Goal: Check status: Check status

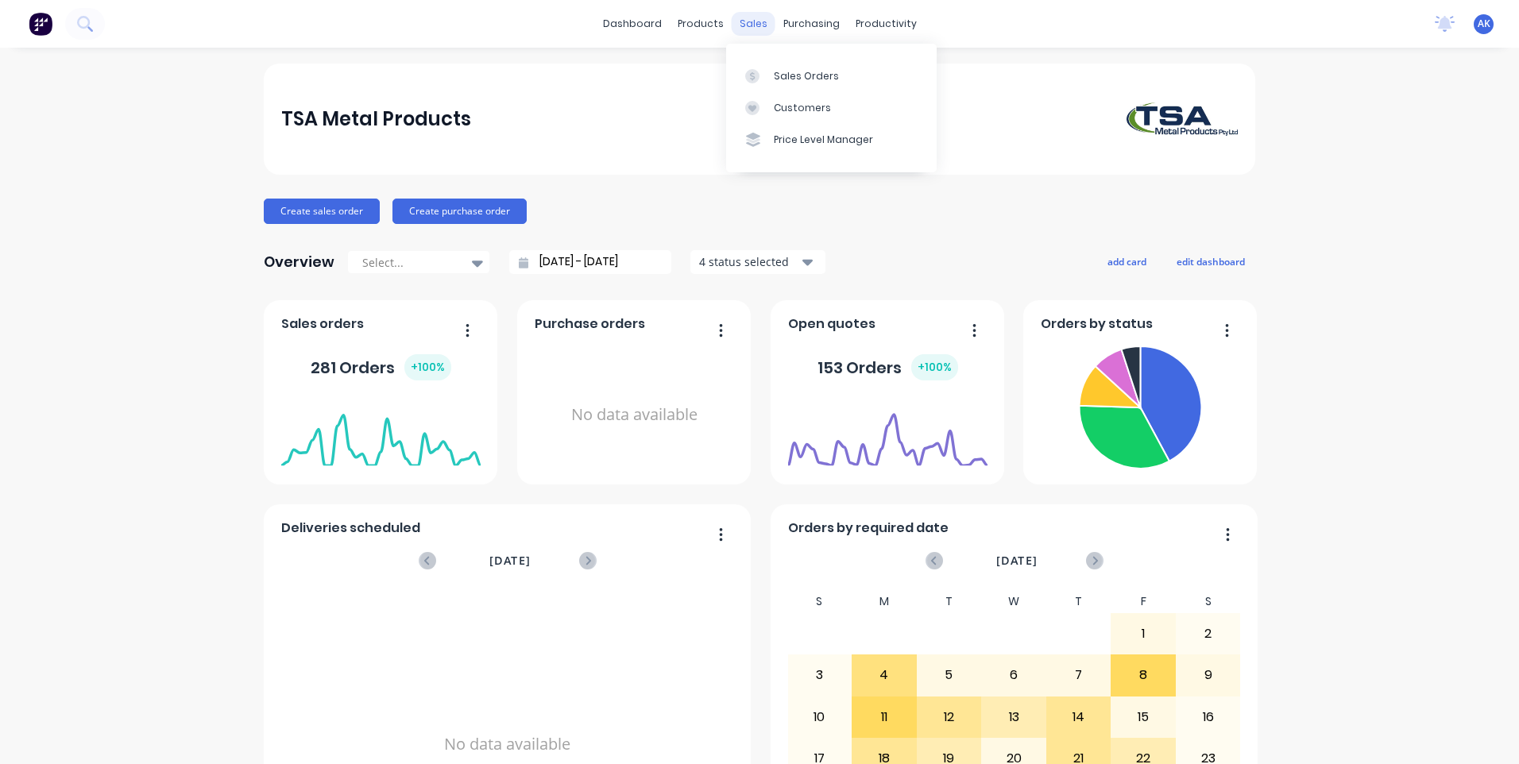
click at [744, 21] on div "sales" at bounding box center [754, 24] width 44 height 24
click at [766, 72] on div at bounding box center [757, 76] width 24 height 14
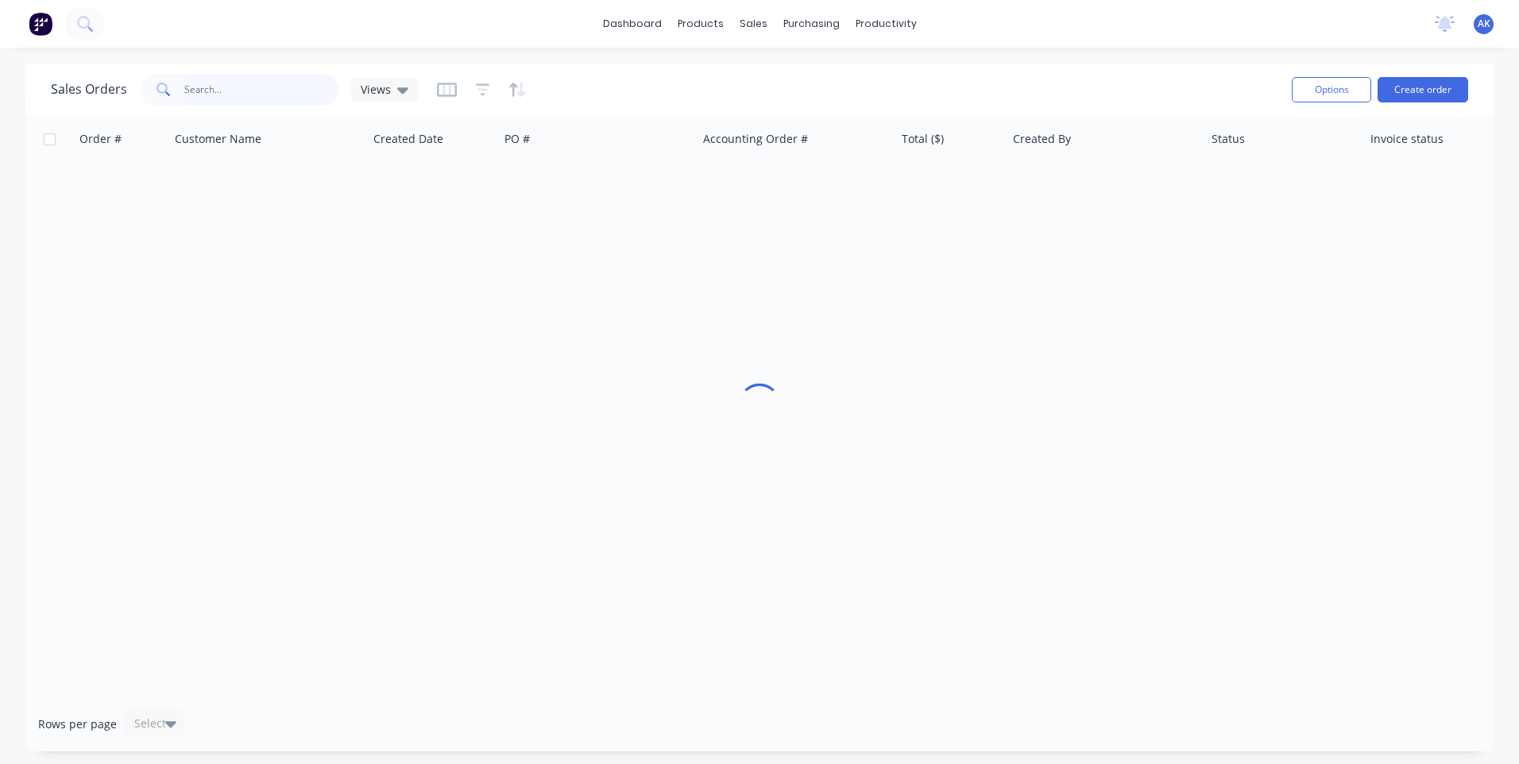
click at [284, 92] on input "text" at bounding box center [261, 90] width 155 height 32
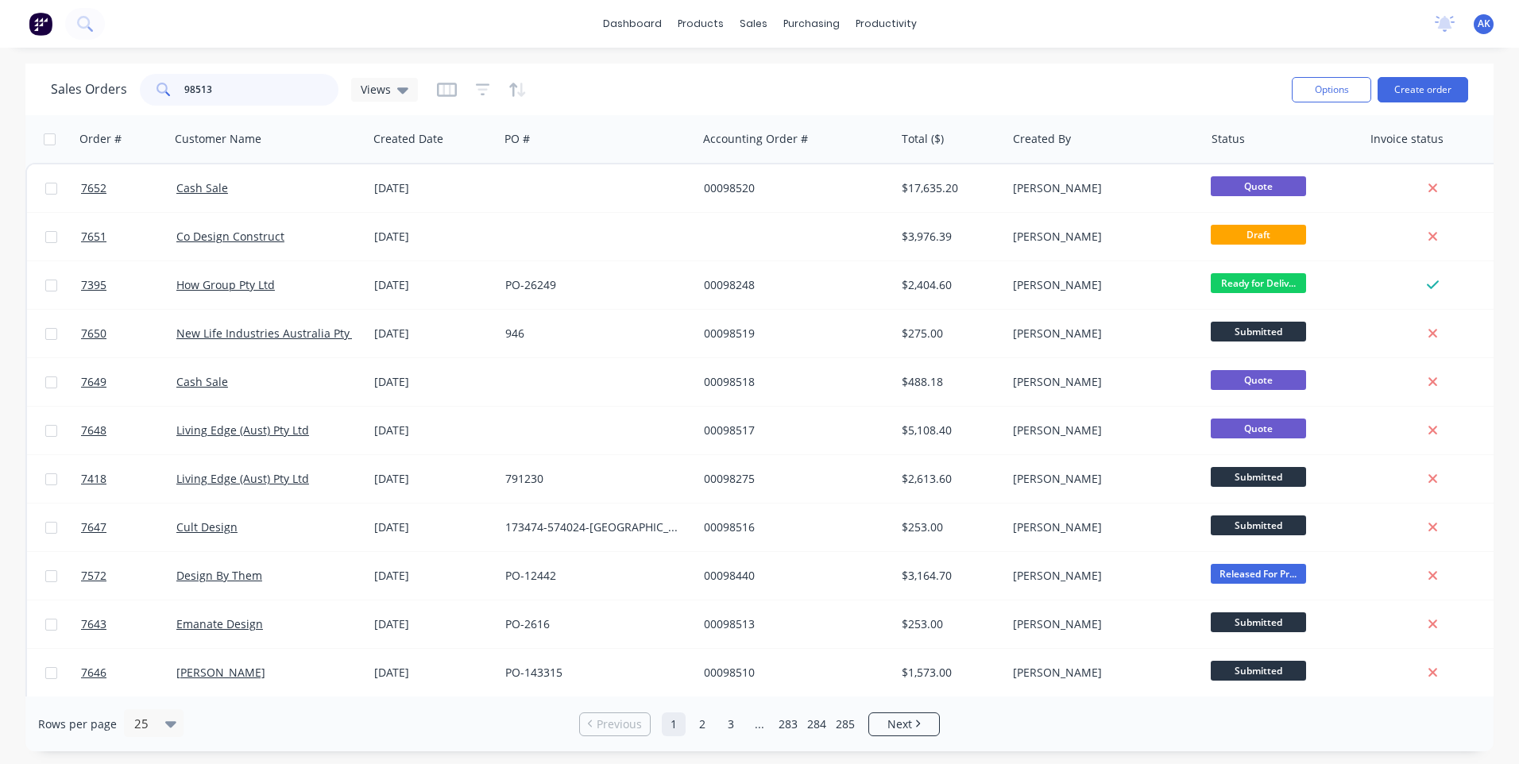
type input "98513"
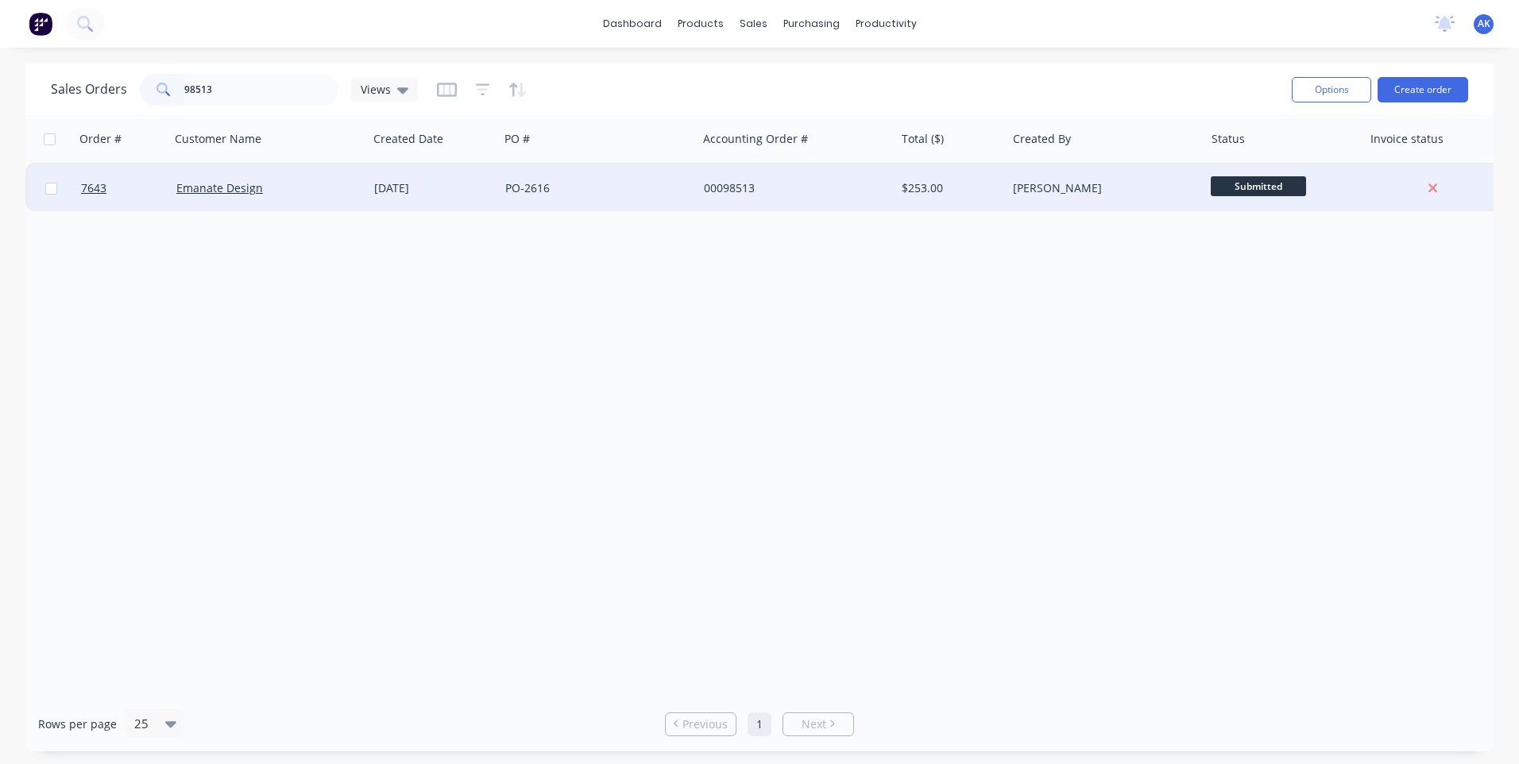
click at [233, 199] on div "Emanate Design" at bounding box center [269, 188] width 198 height 48
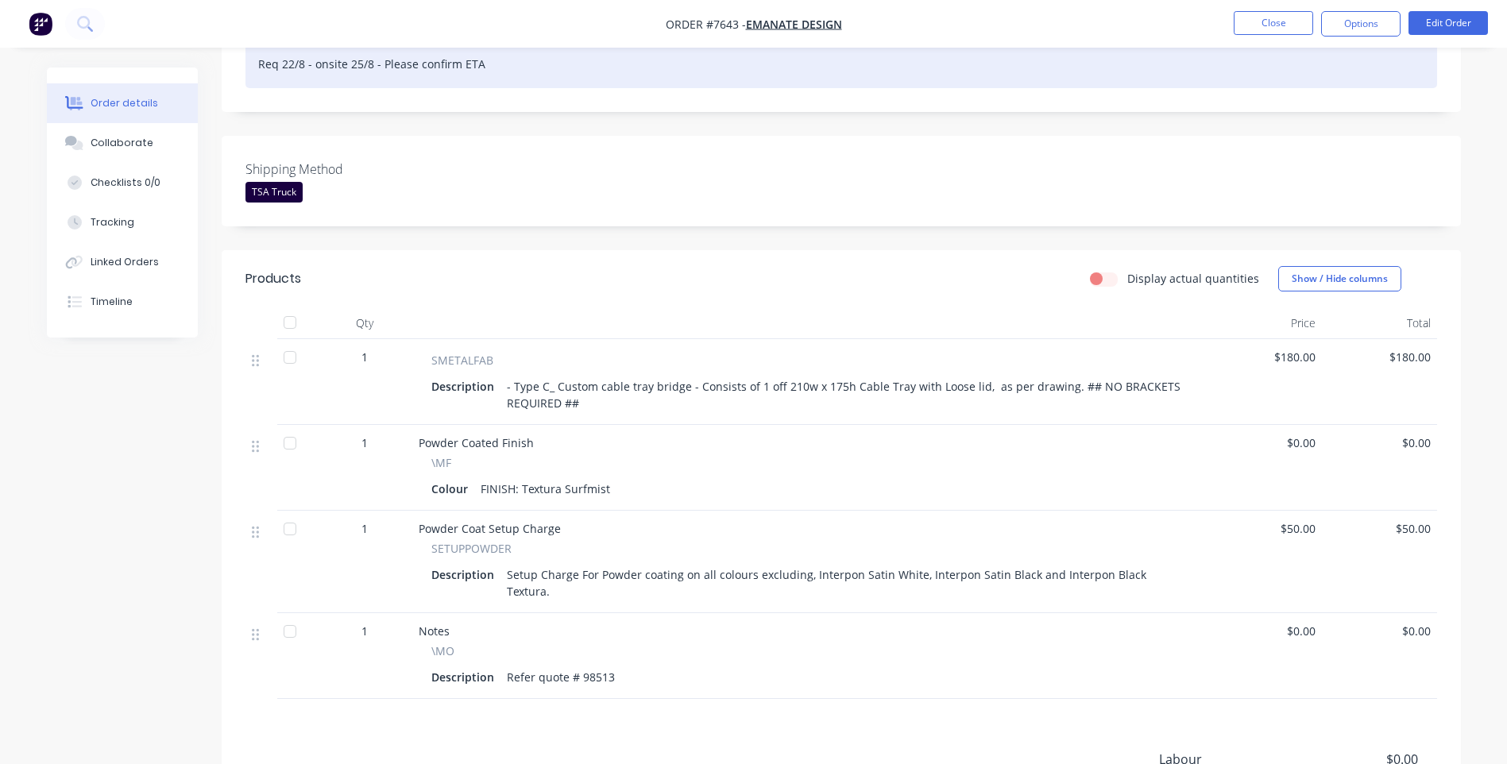
scroll to position [318, 0]
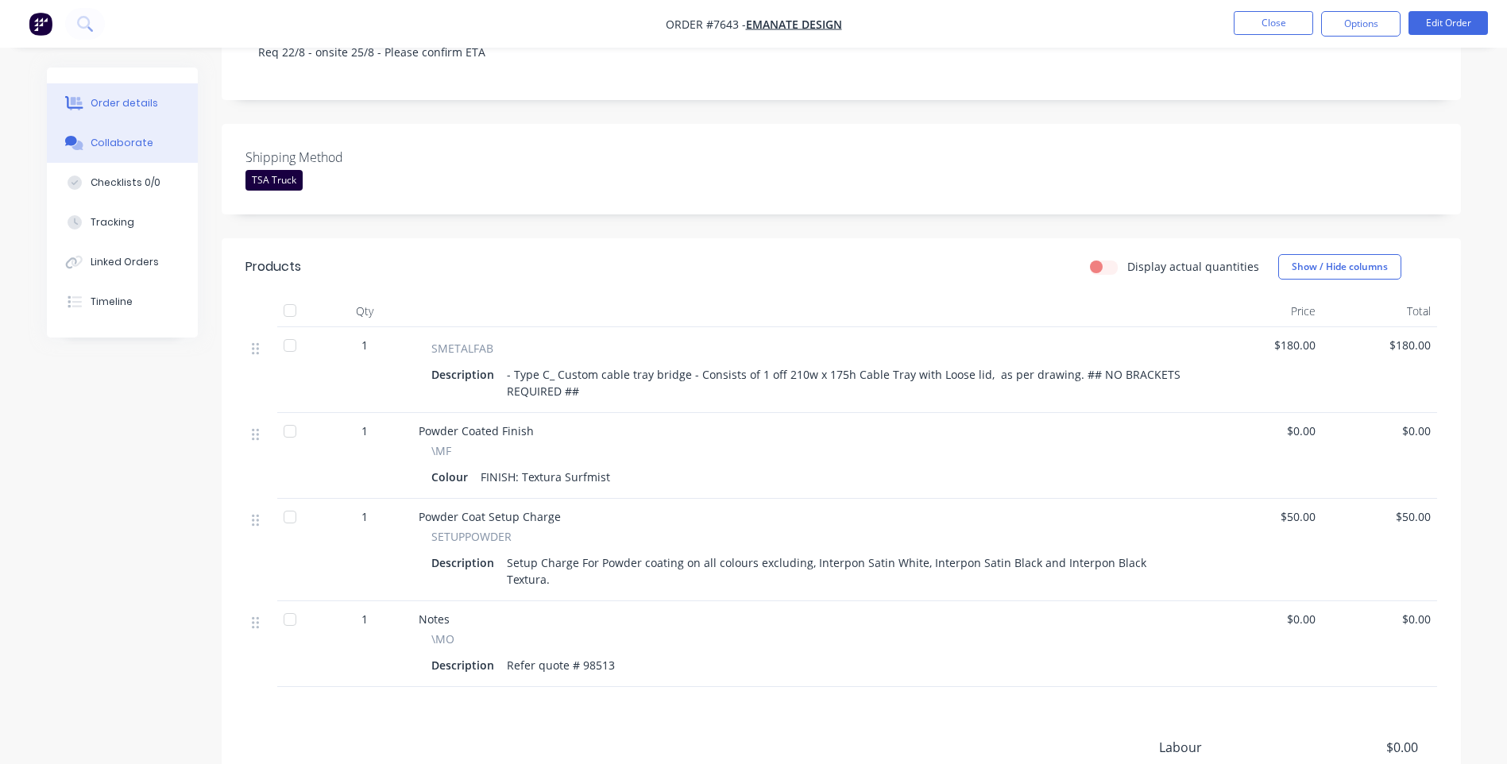
click at [121, 142] on div "Collaborate" at bounding box center [122, 143] width 63 height 14
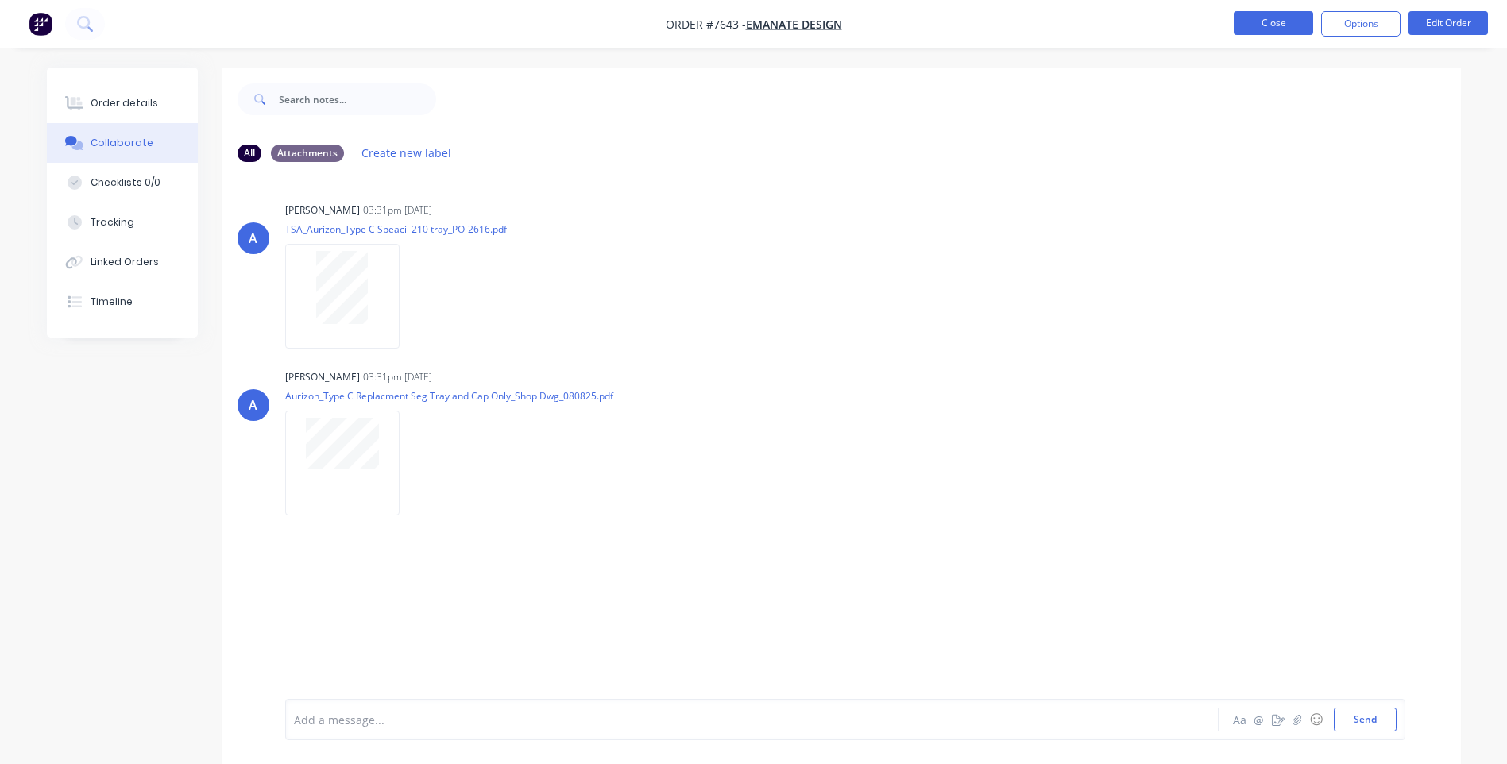
click at [1285, 23] on button "Close" at bounding box center [1273, 23] width 79 height 24
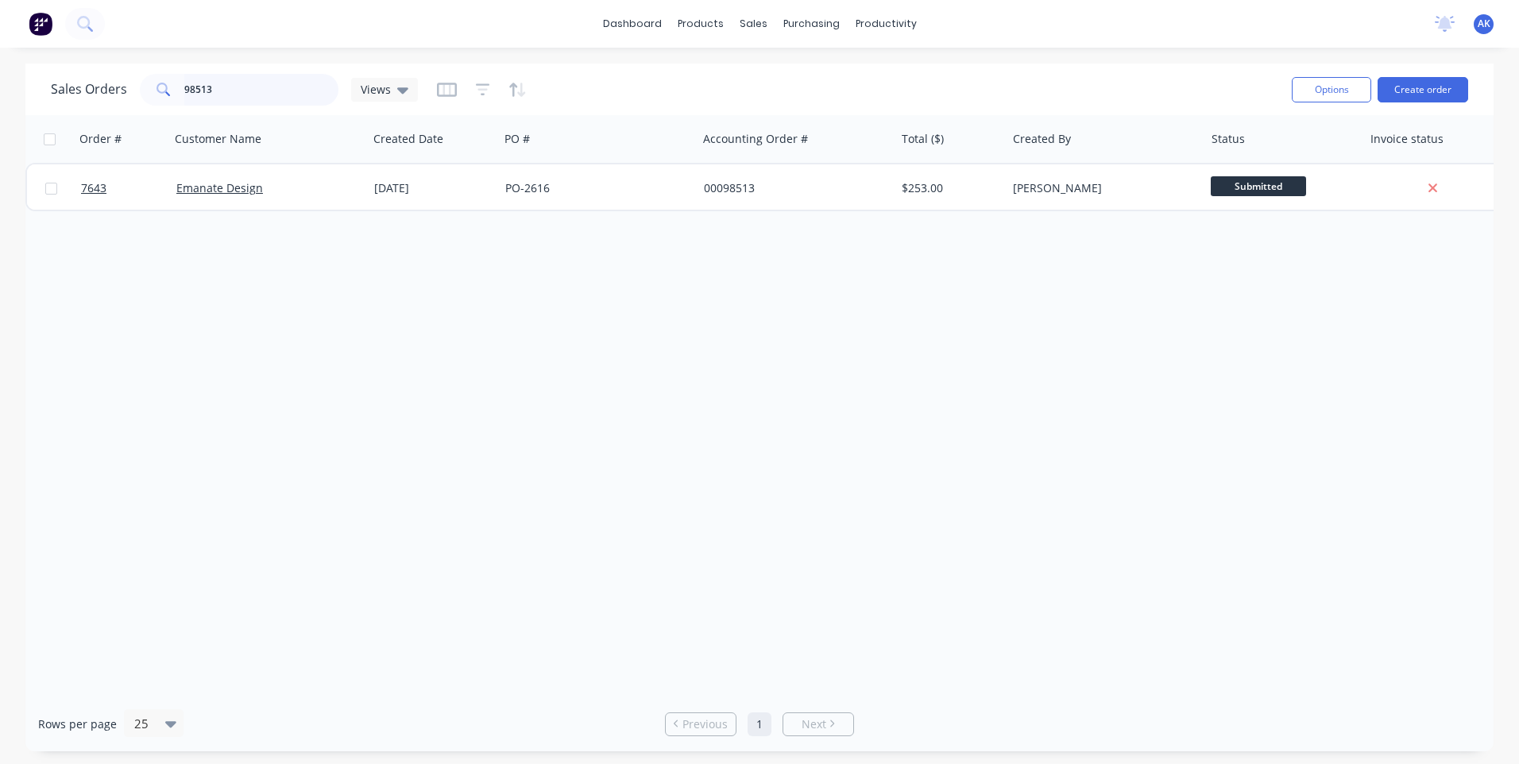
click at [223, 86] on input "98513" at bounding box center [261, 90] width 155 height 32
type input "98507"
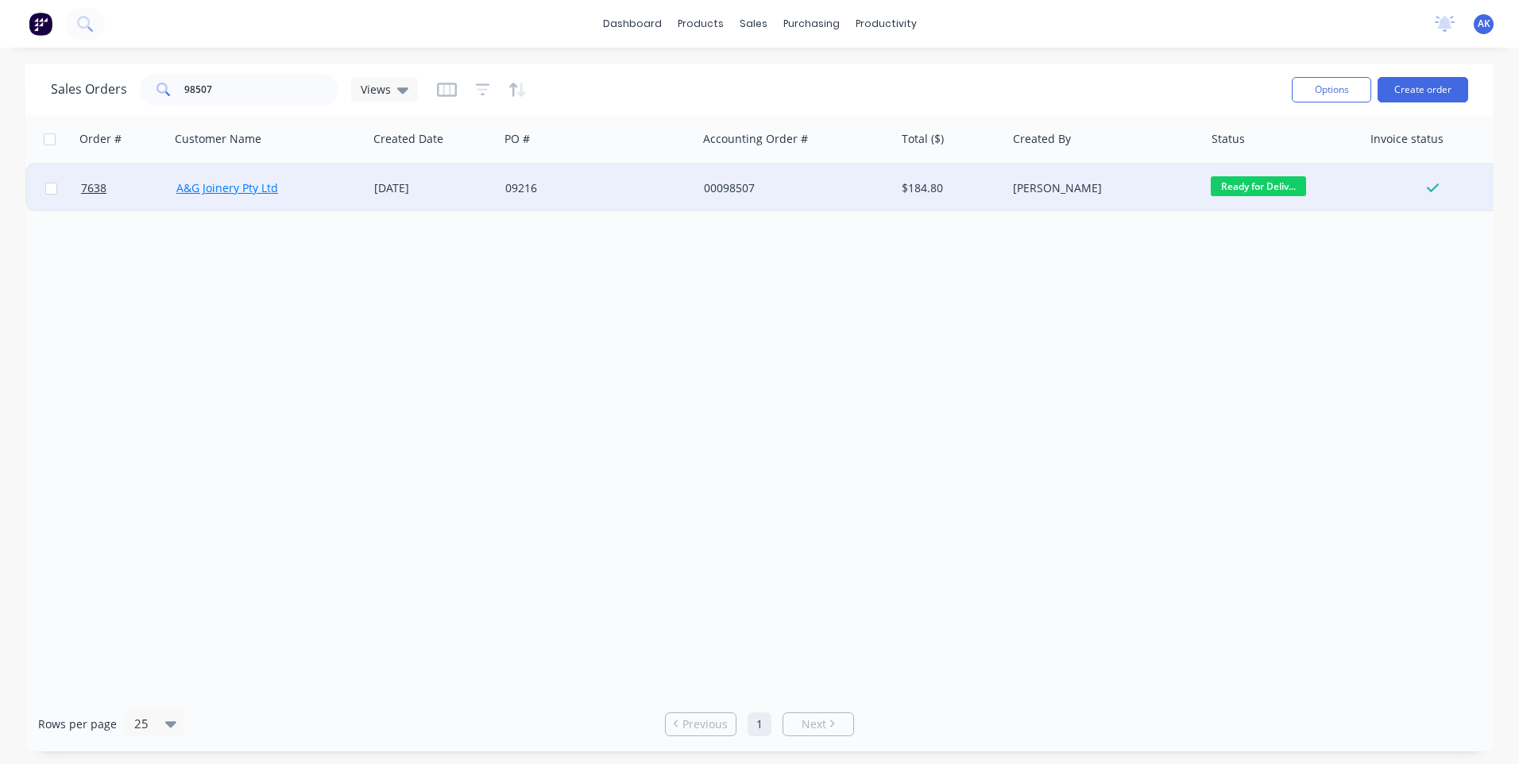
click at [236, 188] on link "A&G Joinery Pty Ltd" at bounding box center [227, 187] width 102 height 15
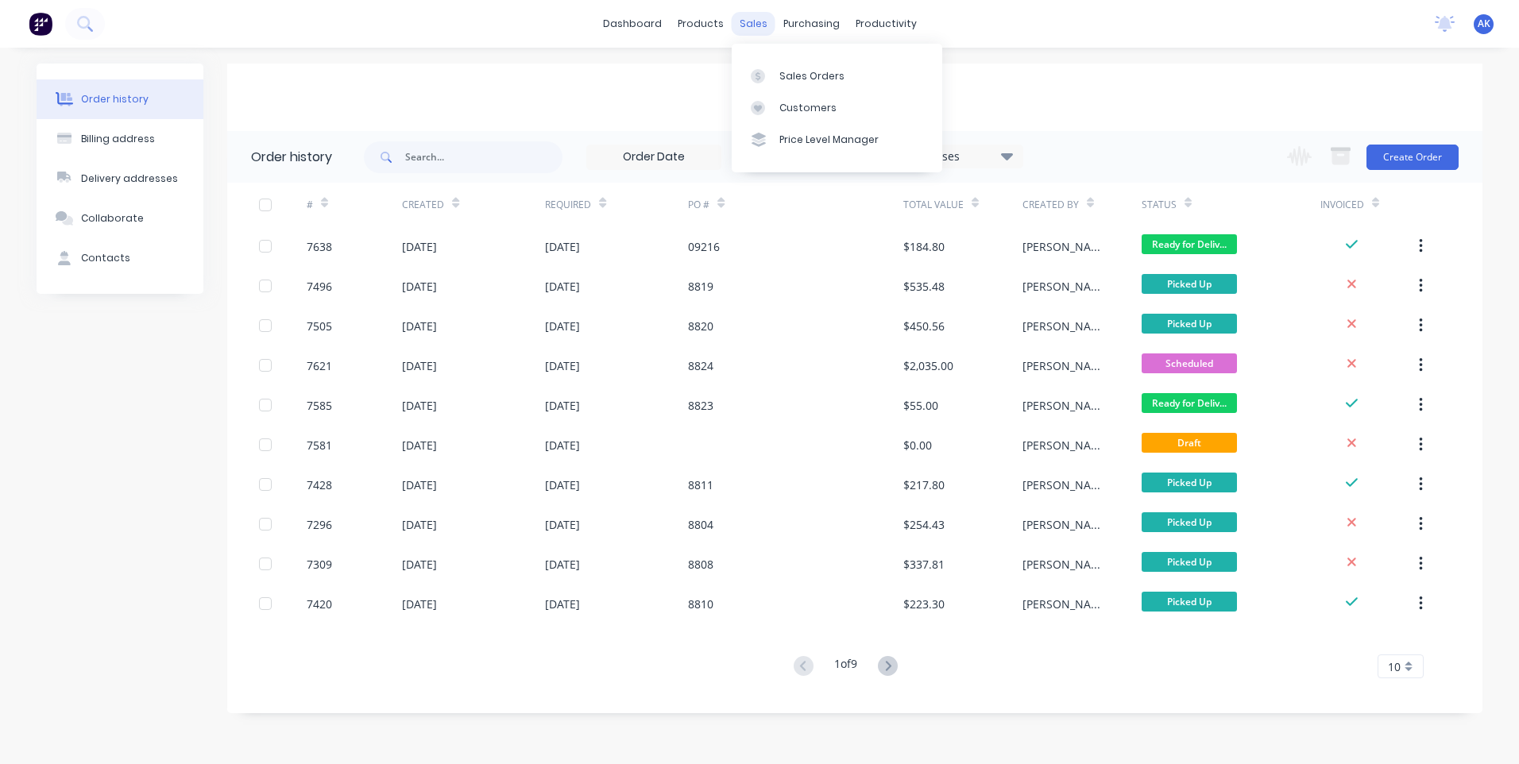
click at [761, 25] on div "sales" at bounding box center [754, 24] width 44 height 24
click at [790, 72] on div "Sales Orders" at bounding box center [811, 76] width 65 height 14
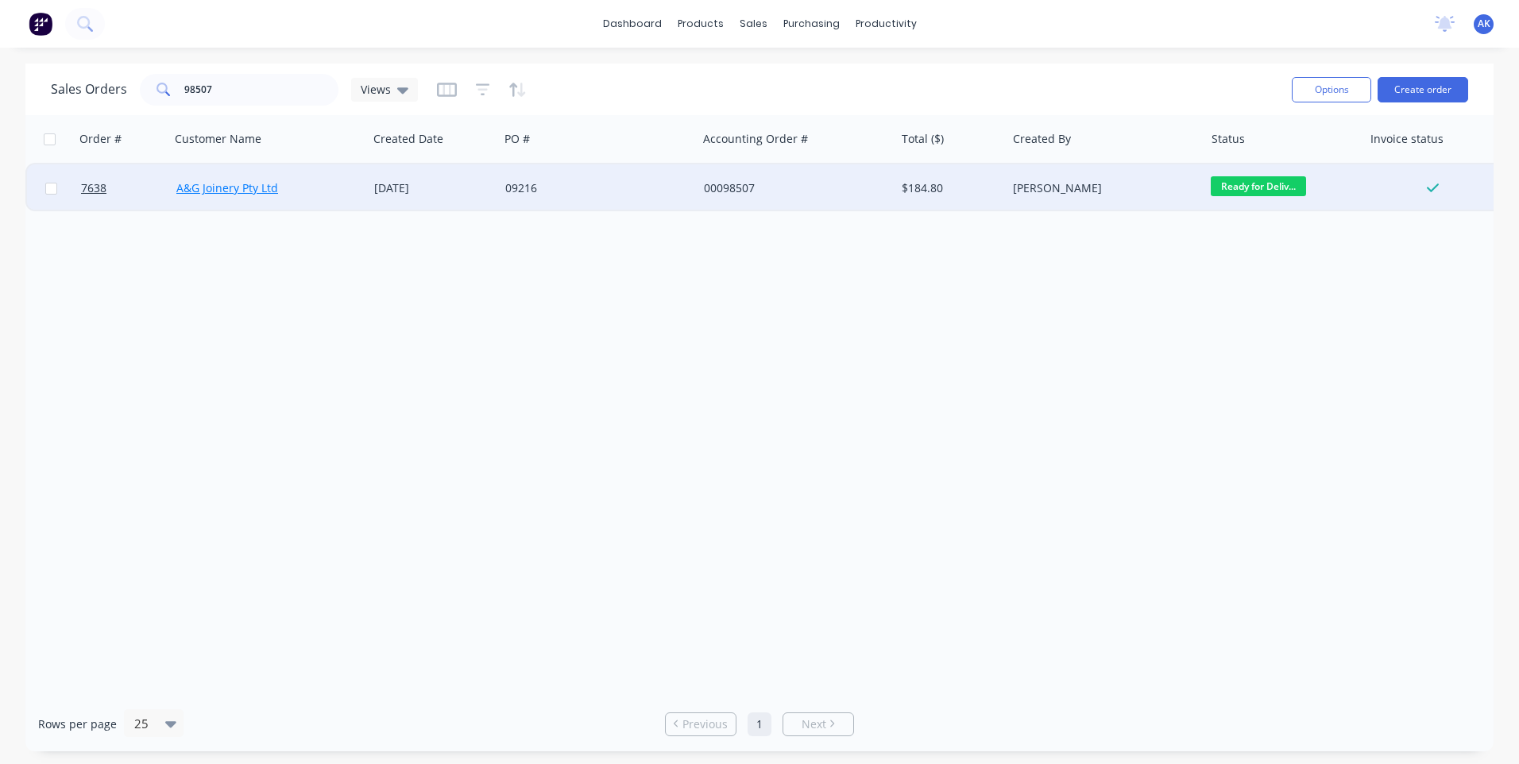
click at [254, 187] on link "A&G Joinery Pty Ltd" at bounding box center [227, 187] width 102 height 15
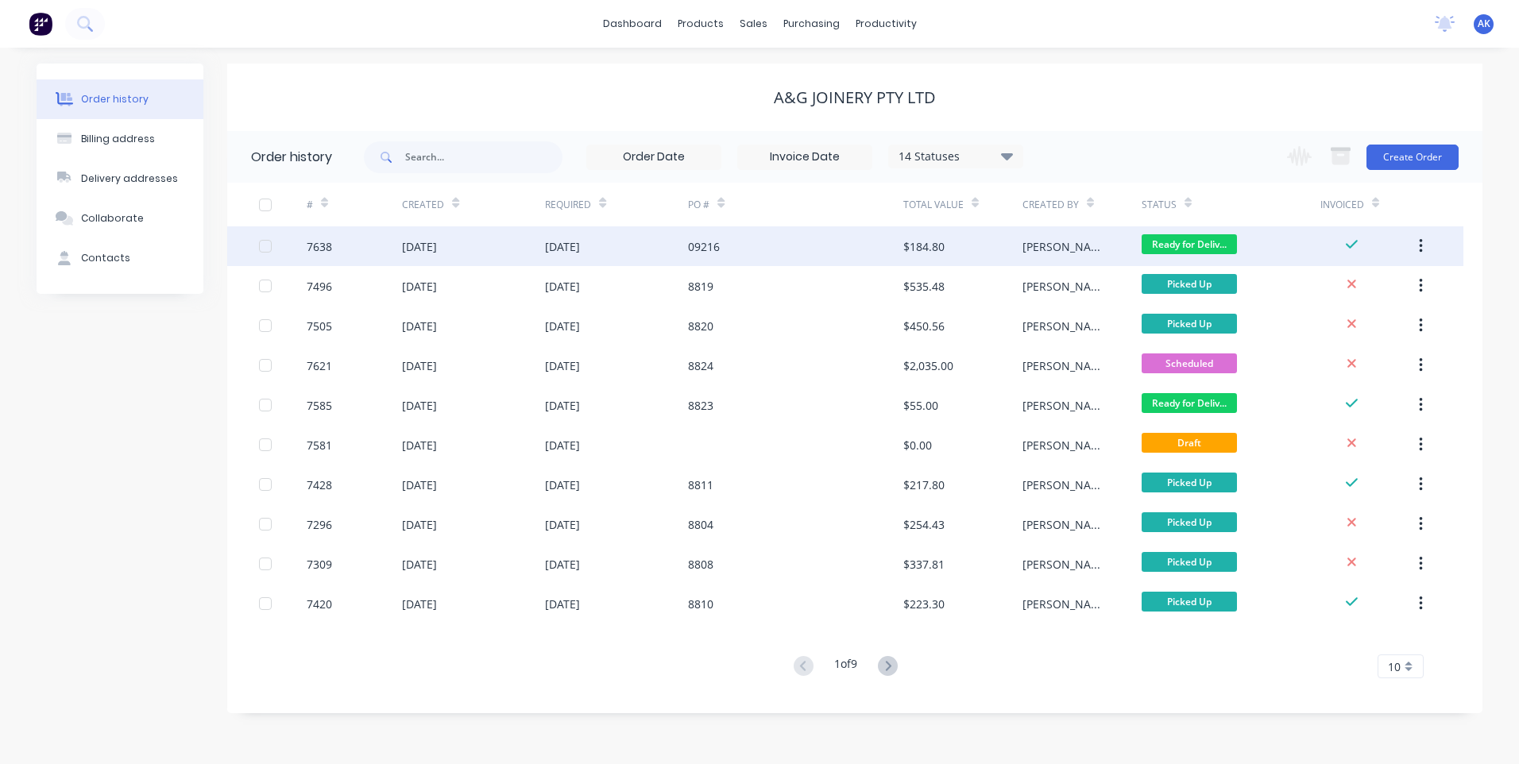
click at [558, 242] on div "[DATE]" at bounding box center [562, 246] width 35 height 17
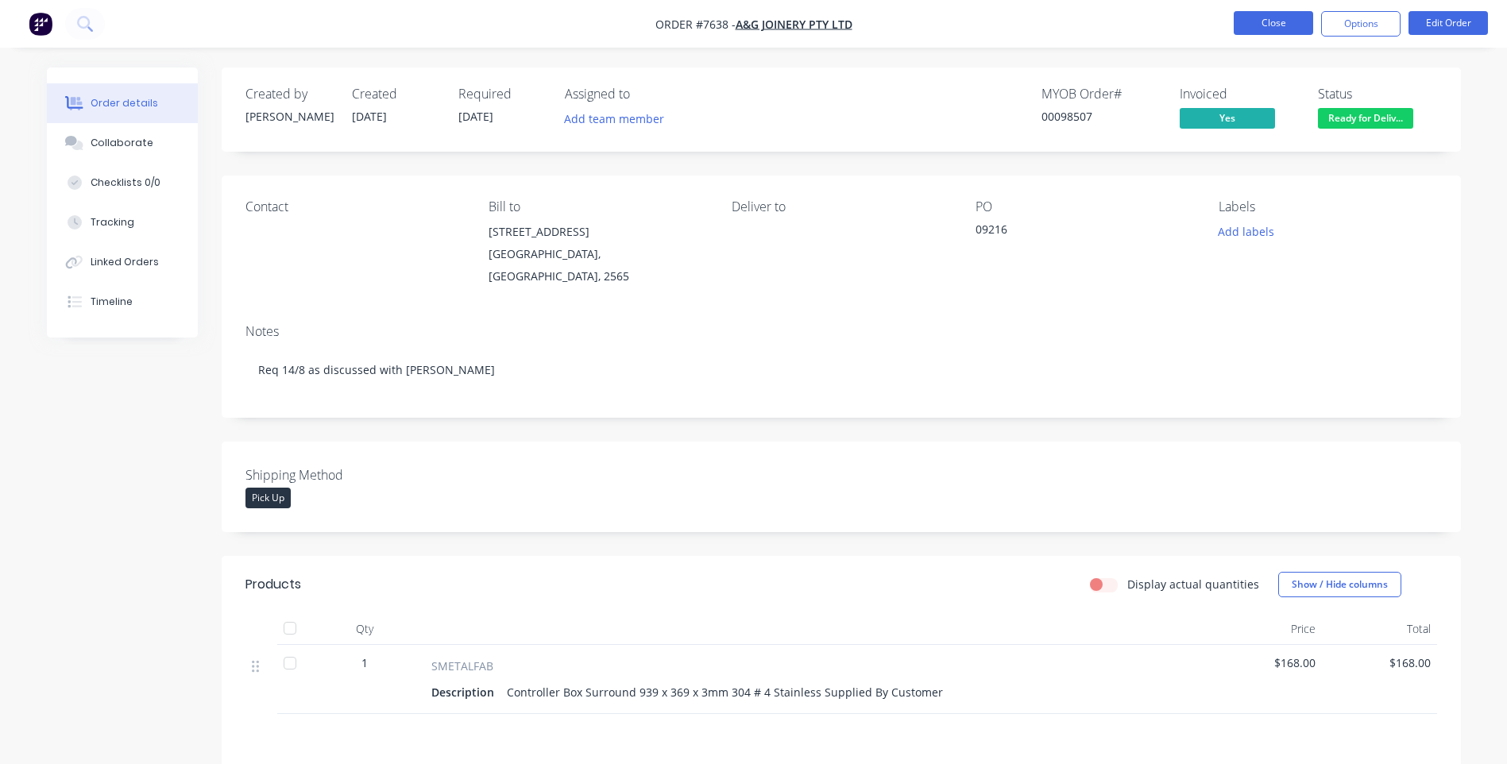
click at [1290, 19] on button "Close" at bounding box center [1273, 23] width 79 height 24
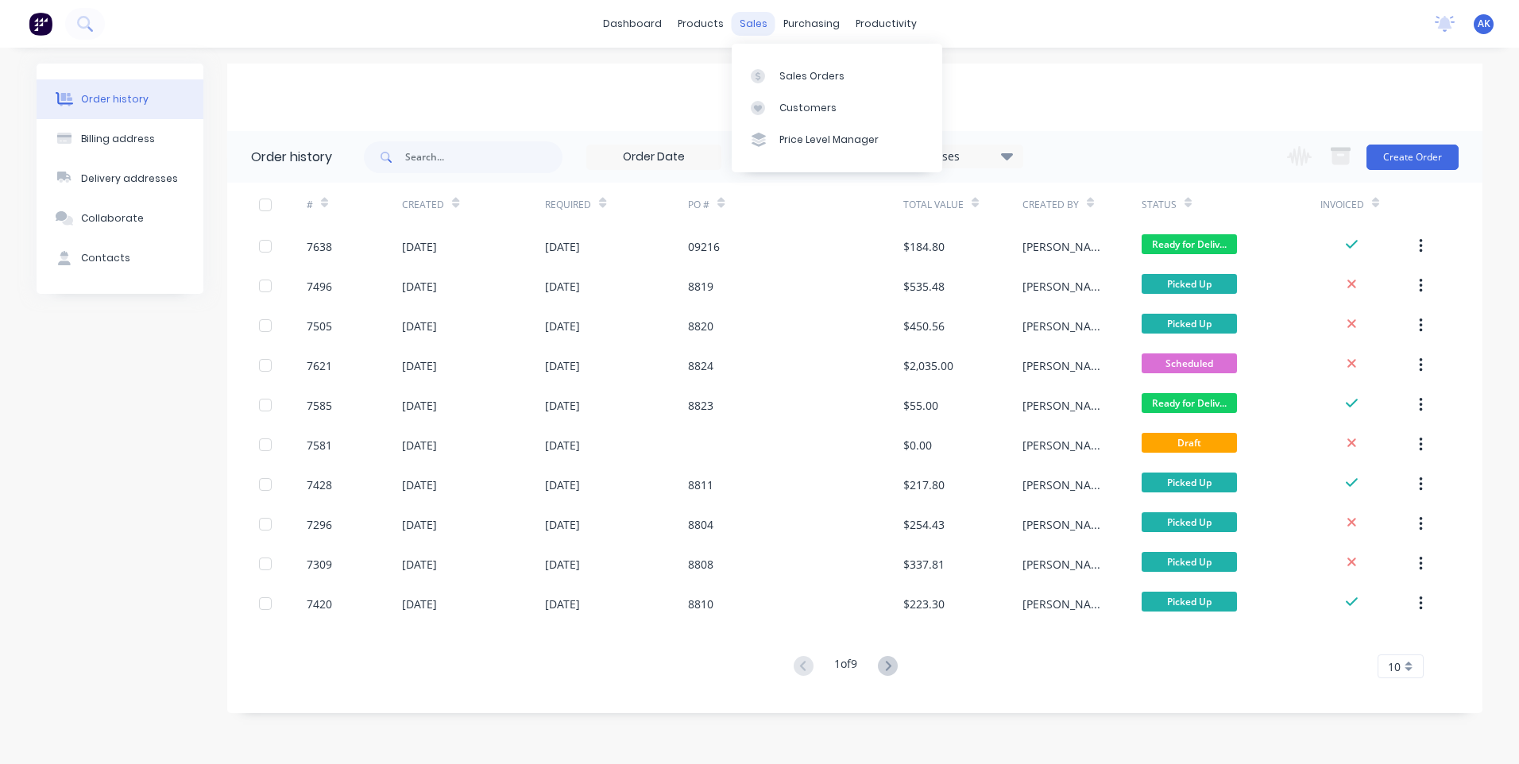
click at [755, 26] on div "sales" at bounding box center [754, 24] width 44 height 24
click at [789, 79] on div "Sales Orders" at bounding box center [811, 76] width 65 height 14
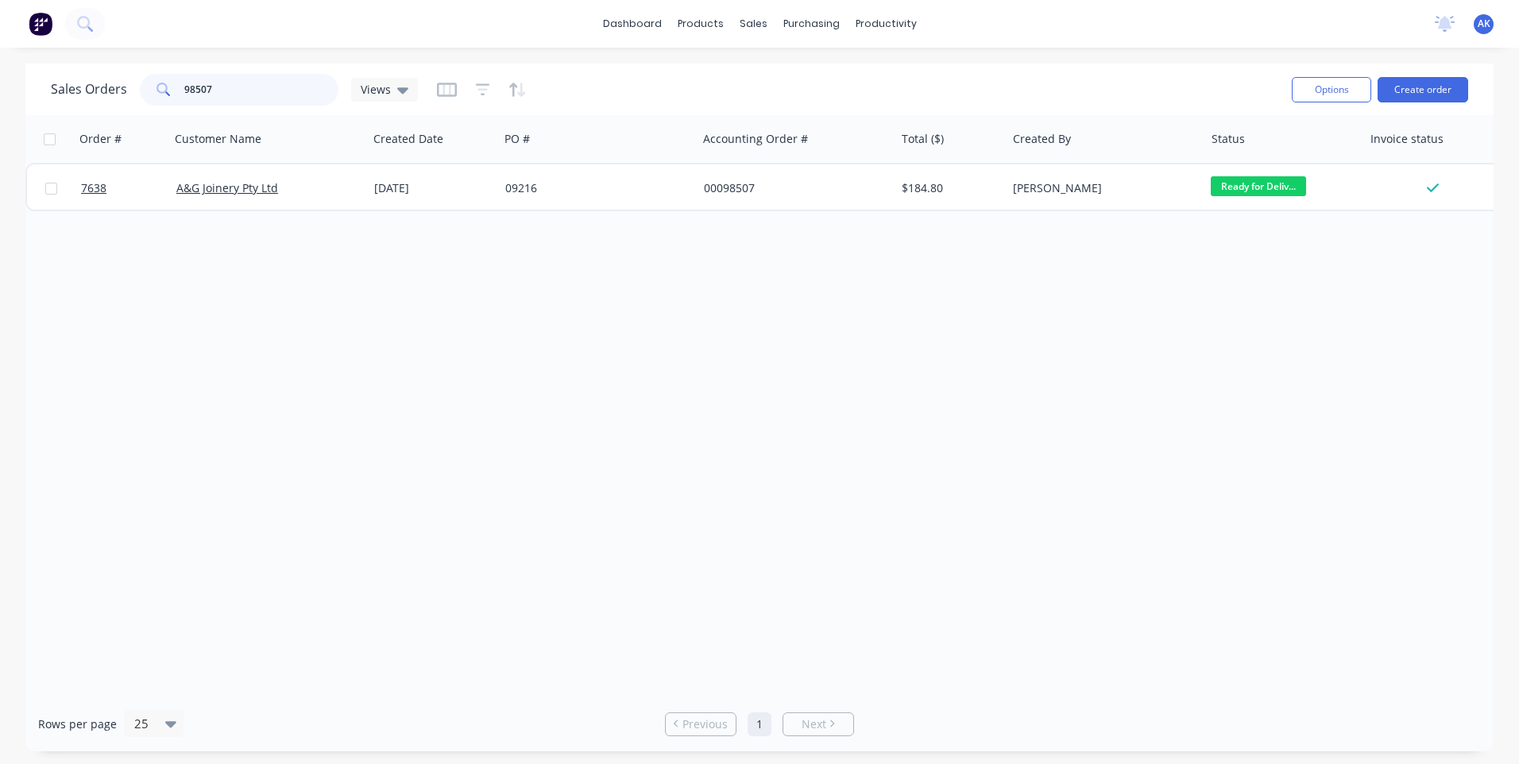
drag, startPoint x: 232, startPoint y: 91, endPoint x: 133, endPoint y: 94, distance: 98.5
click at [133, 94] on div "Sales Orders 98507 Views" at bounding box center [234, 90] width 367 height 32
type input "98431"
click at [1341, 83] on button "Options" at bounding box center [1331, 89] width 79 height 25
click at [640, 411] on div "Order # Customer Name Created Date PO # Accounting Order # Total ($) Created By…" at bounding box center [759, 406] width 1468 height 582
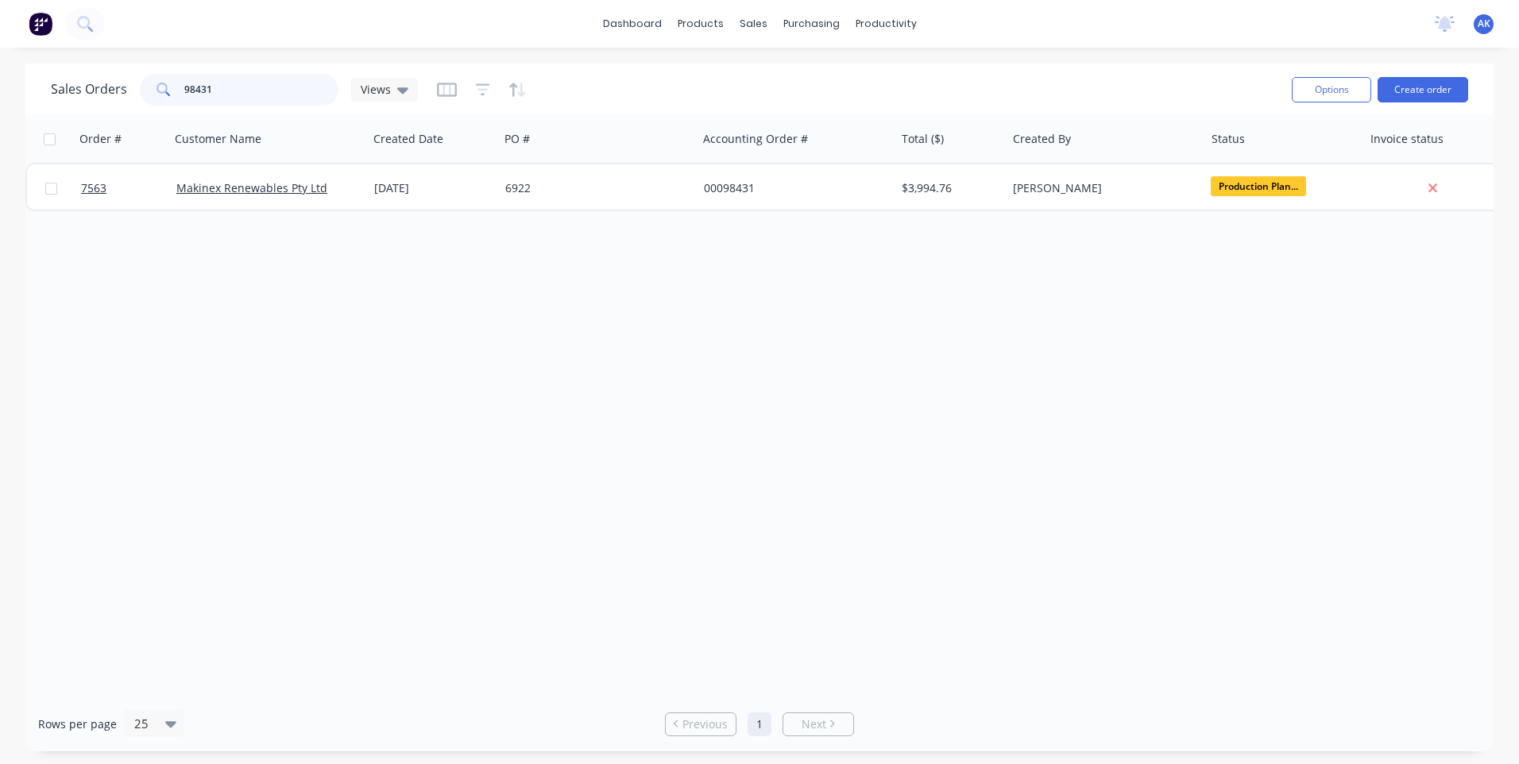
drag, startPoint x: 276, startPoint y: 89, endPoint x: 33, endPoint y: 151, distance: 250.9
click at [37, 148] on div "Sales Orders 98431 Views Options Create order Order # Customer Name Created Dat…" at bounding box center [759, 408] width 1468 height 688
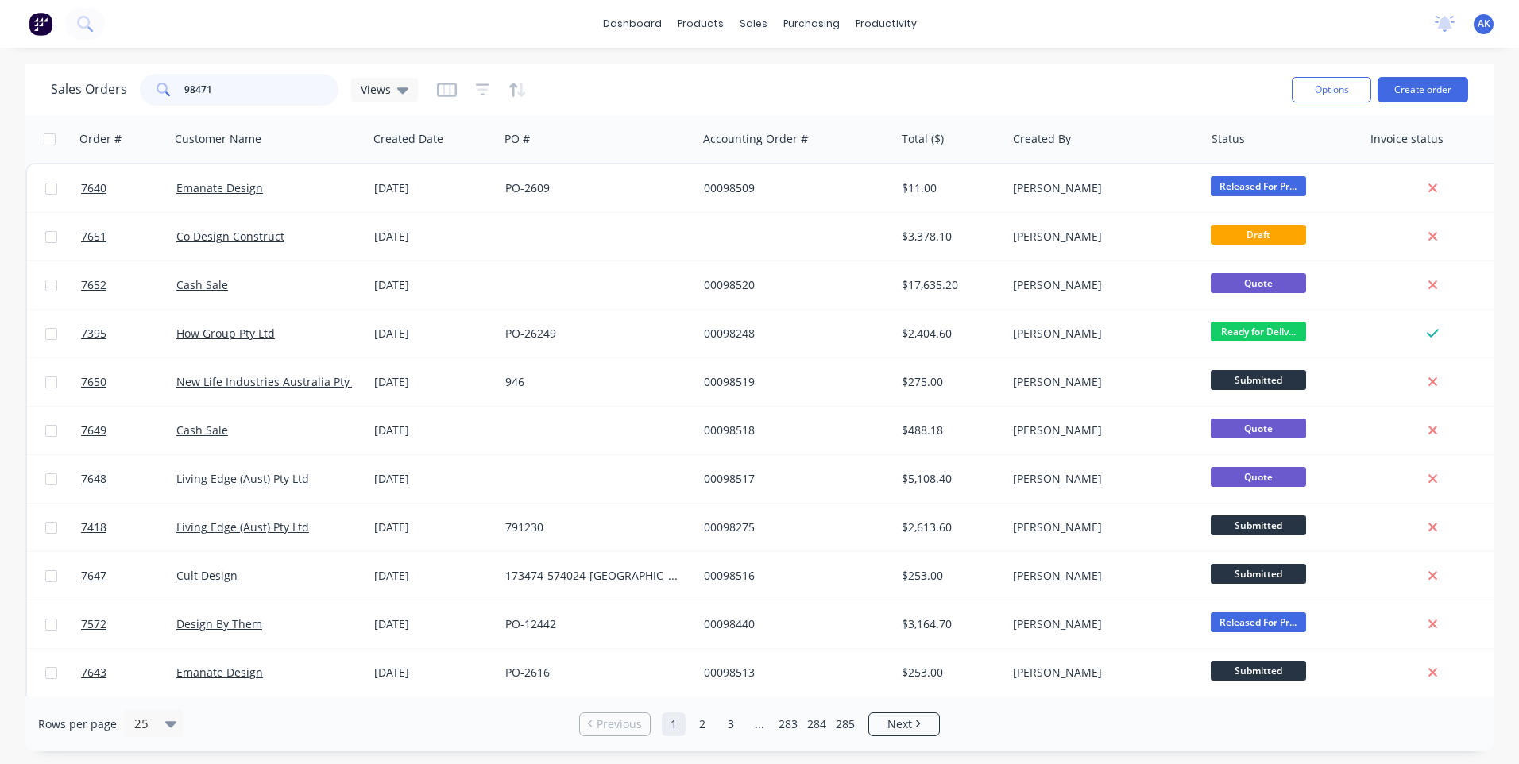
type input "98471"
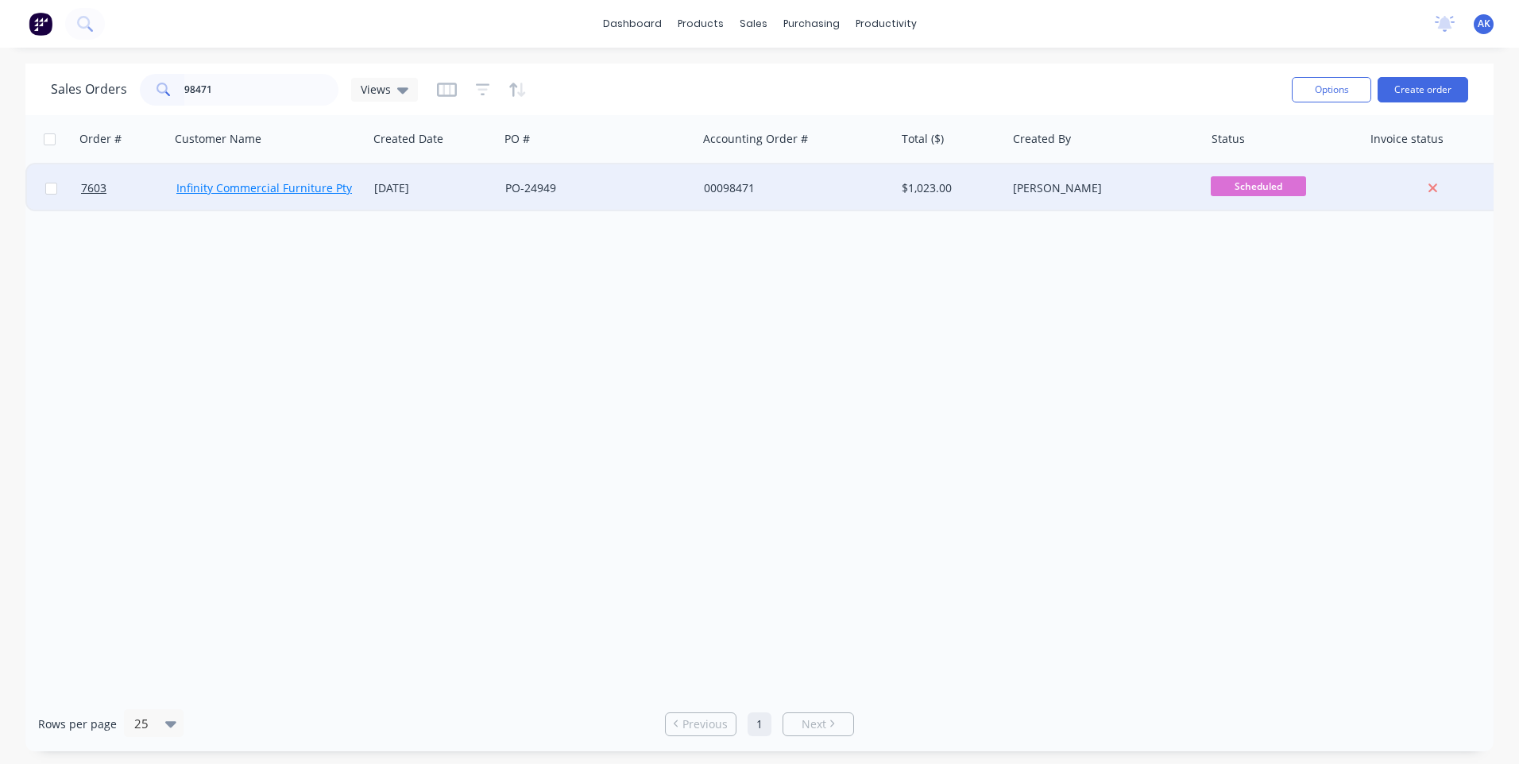
click at [265, 191] on link "Infinity Commercial Furniture Pty Ltd" at bounding box center [273, 187] width 195 height 15
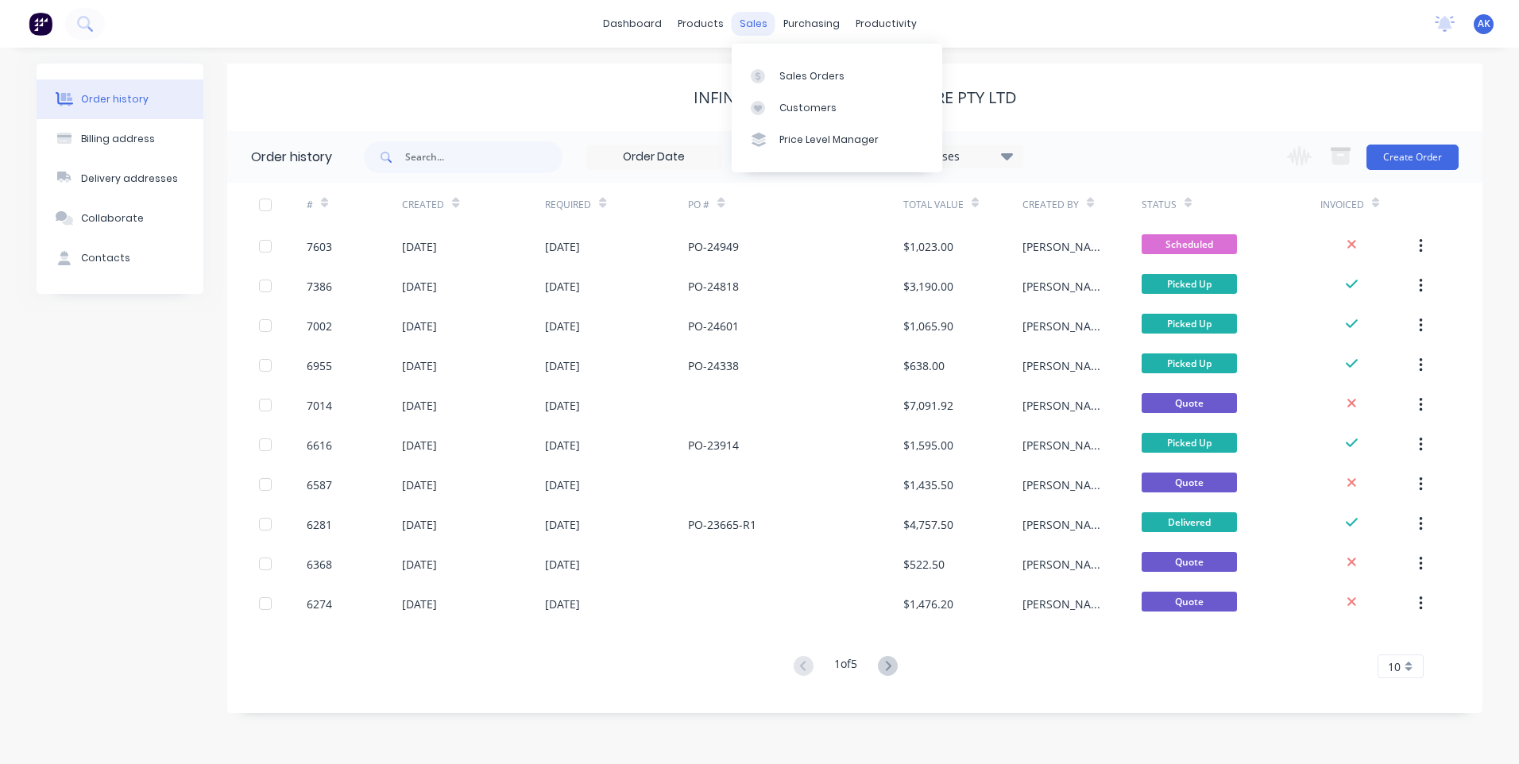
click at [755, 30] on div "sales" at bounding box center [754, 24] width 44 height 24
click at [798, 71] on div "Sales Orders" at bounding box center [811, 76] width 65 height 14
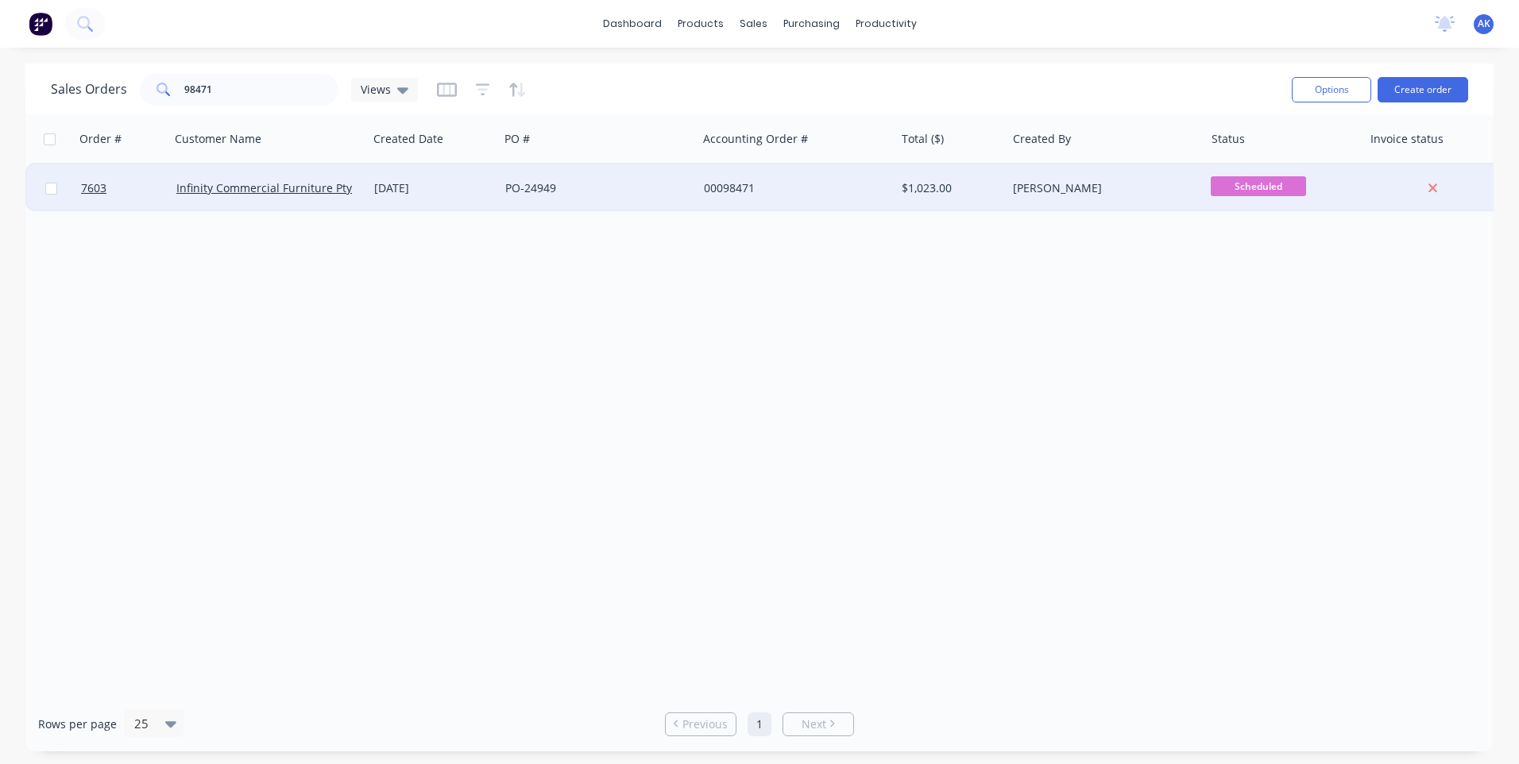
click at [575, 188] on div "PO-24949" at bounding box center [593, 188] width 176 height 16
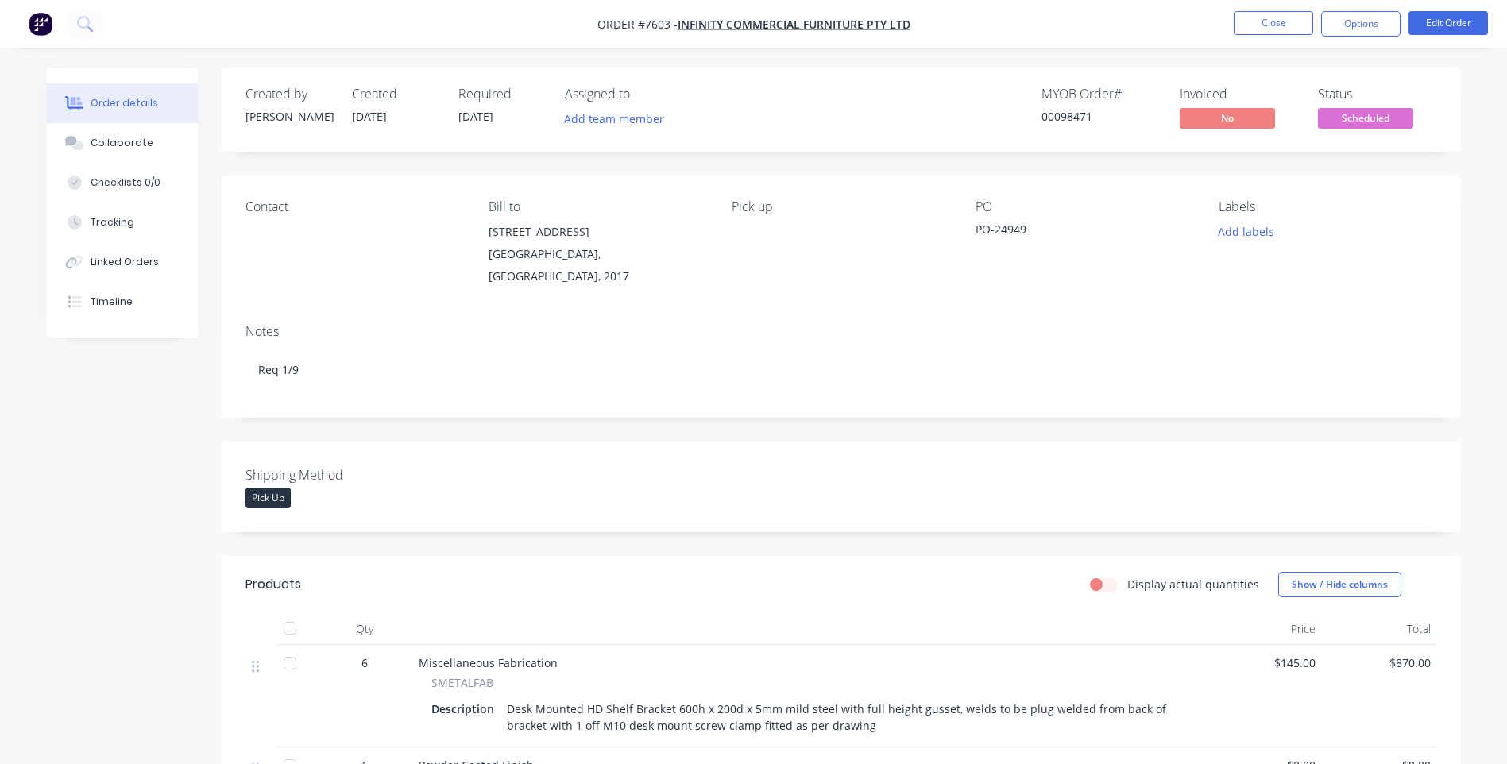
click at [1347, 121] on span "Scheduled" at bounding box center [1365, 118] width 95 height 20
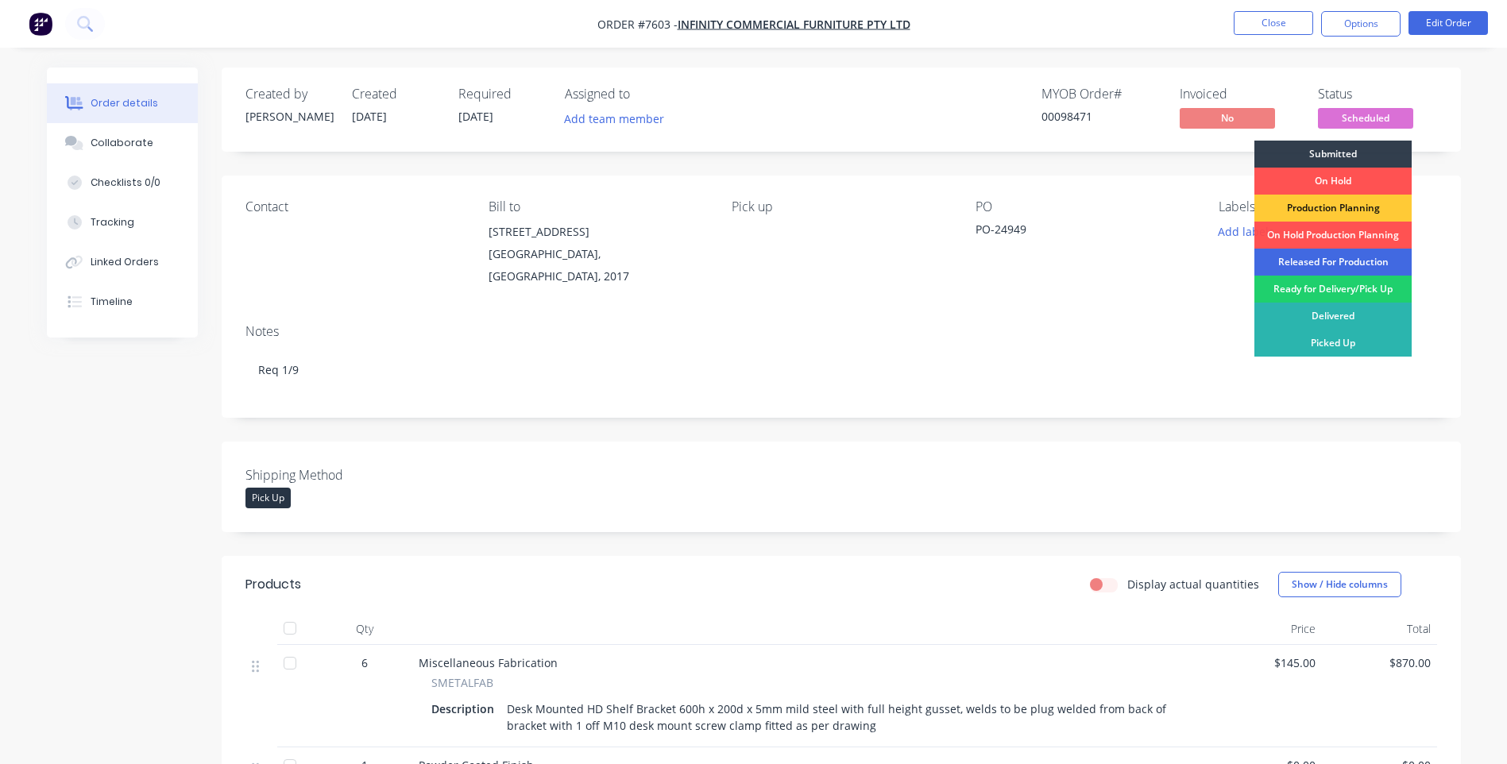
click at [1327, 261] on div "Released For Production" at bounding box center [1332, 262] width 157 height 27
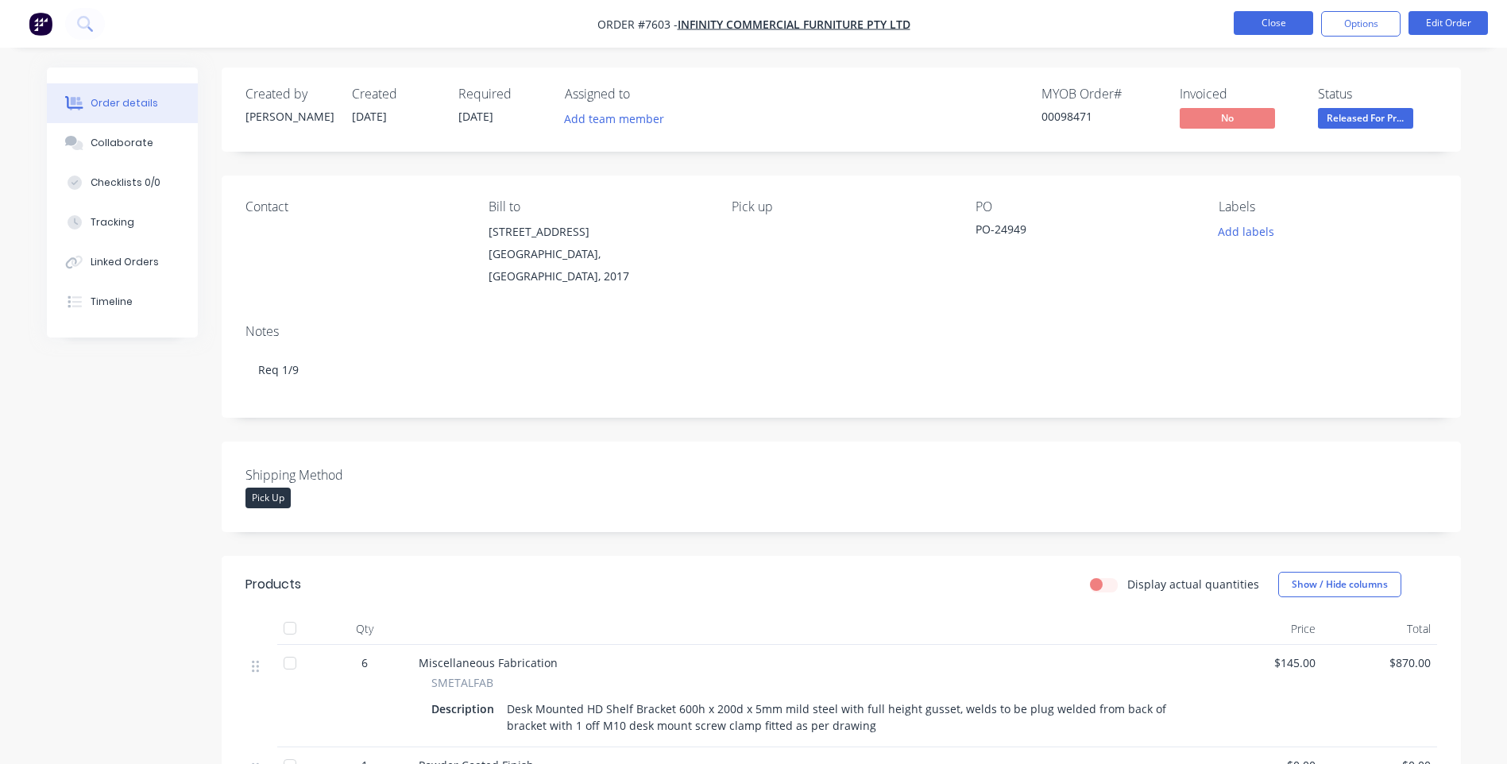
click at [1274, 23] on button "Close" at bounding box center [1273, 23] width 79 height 24
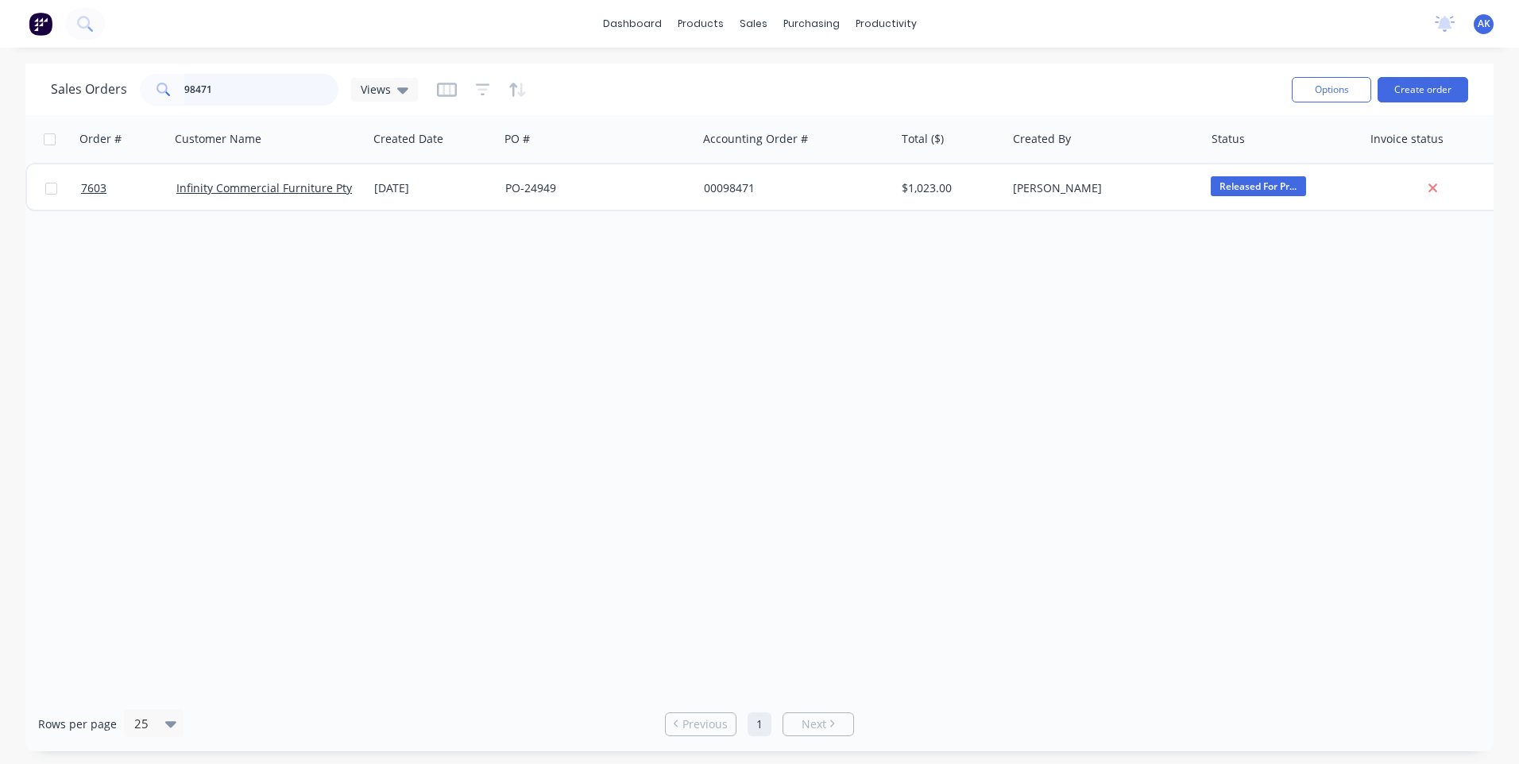
click at [218, 87] on input "98471" at bounding box center [261, 90] width 155 height 32
type input "98428"
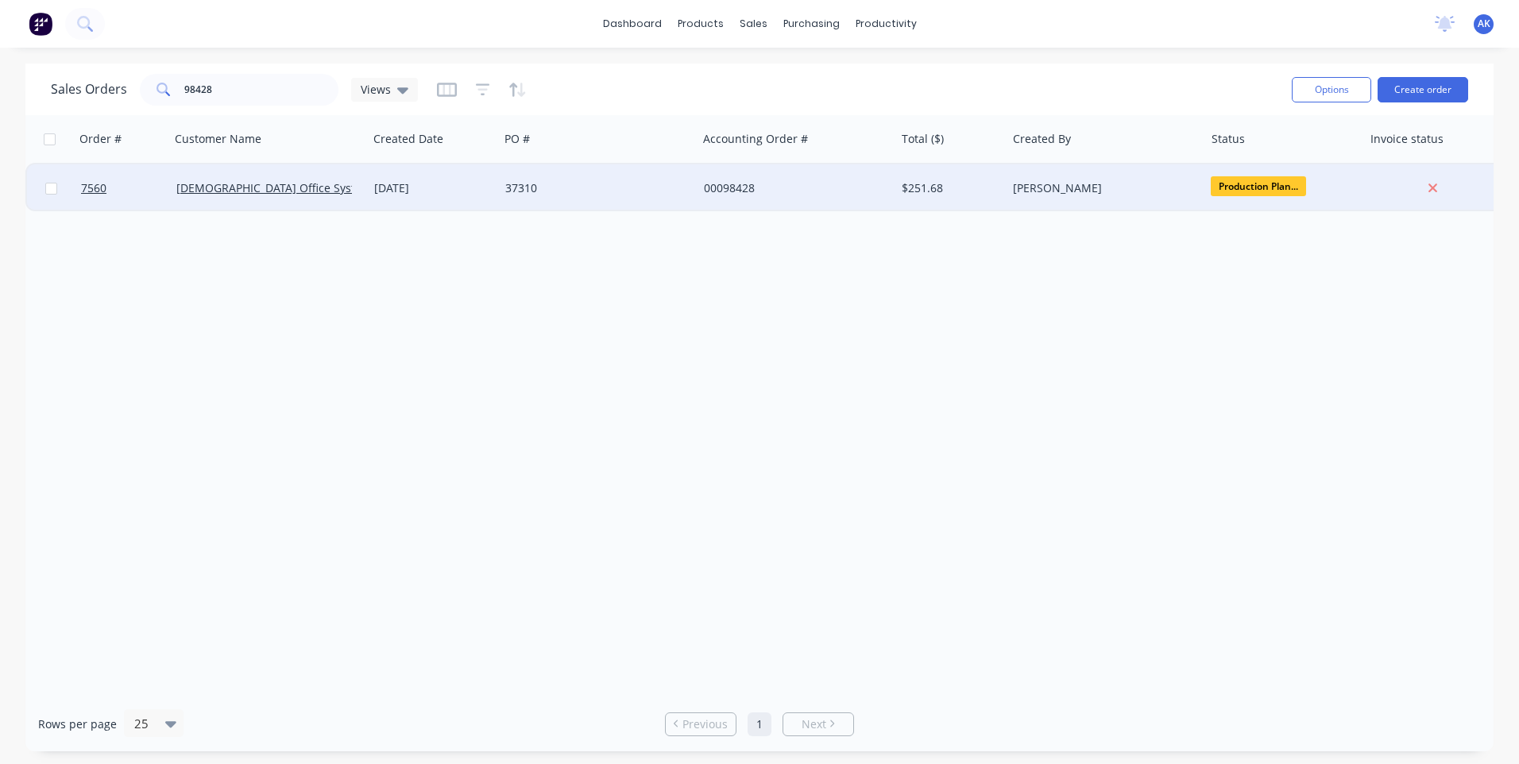
click at [367, 183] on div "[DEMOGRAPHIC_DATA] Office Systems" at bounding box center [269, 188] width 198 height 48
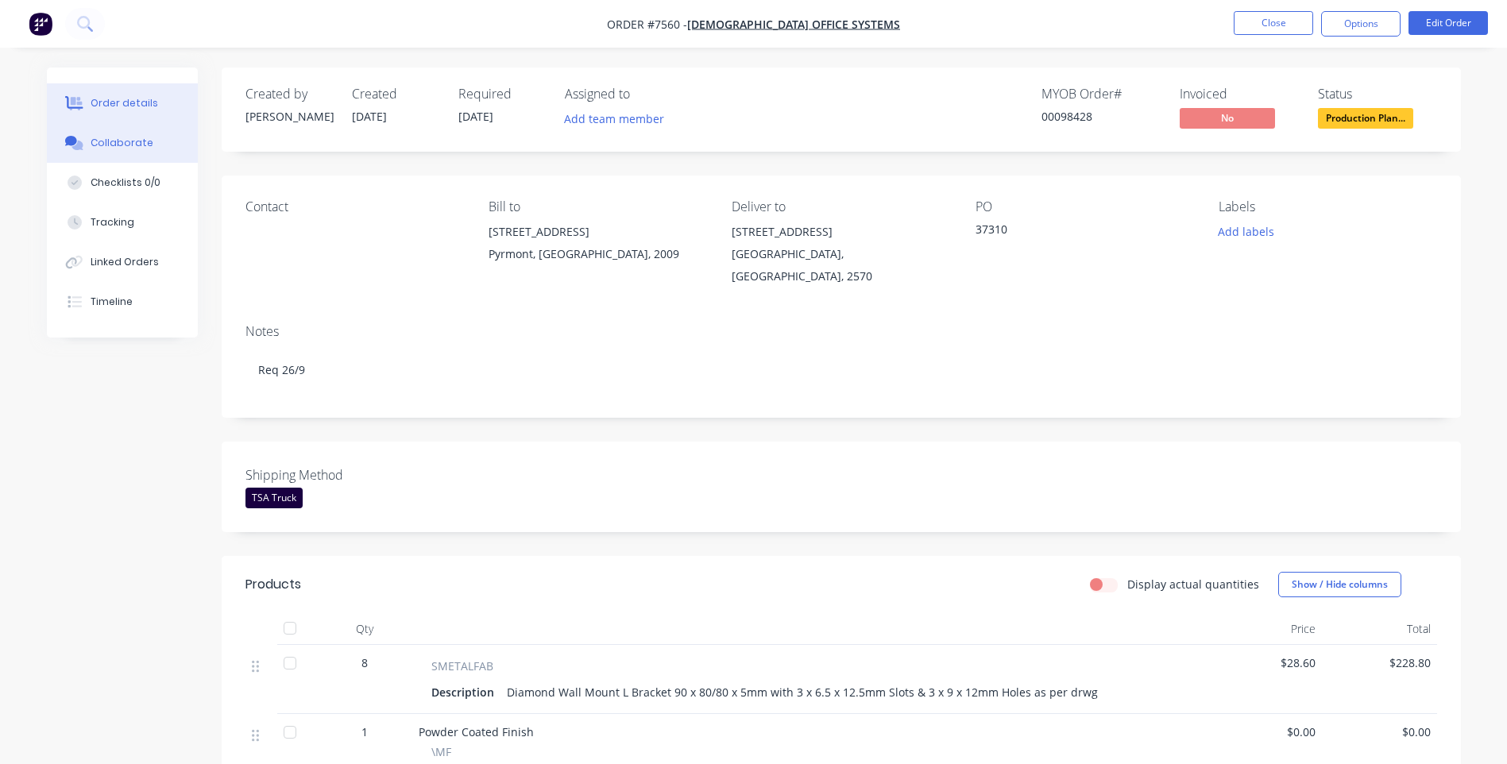
click at [86, 138] on div at bounding box center [75, 143] width 24 height 14
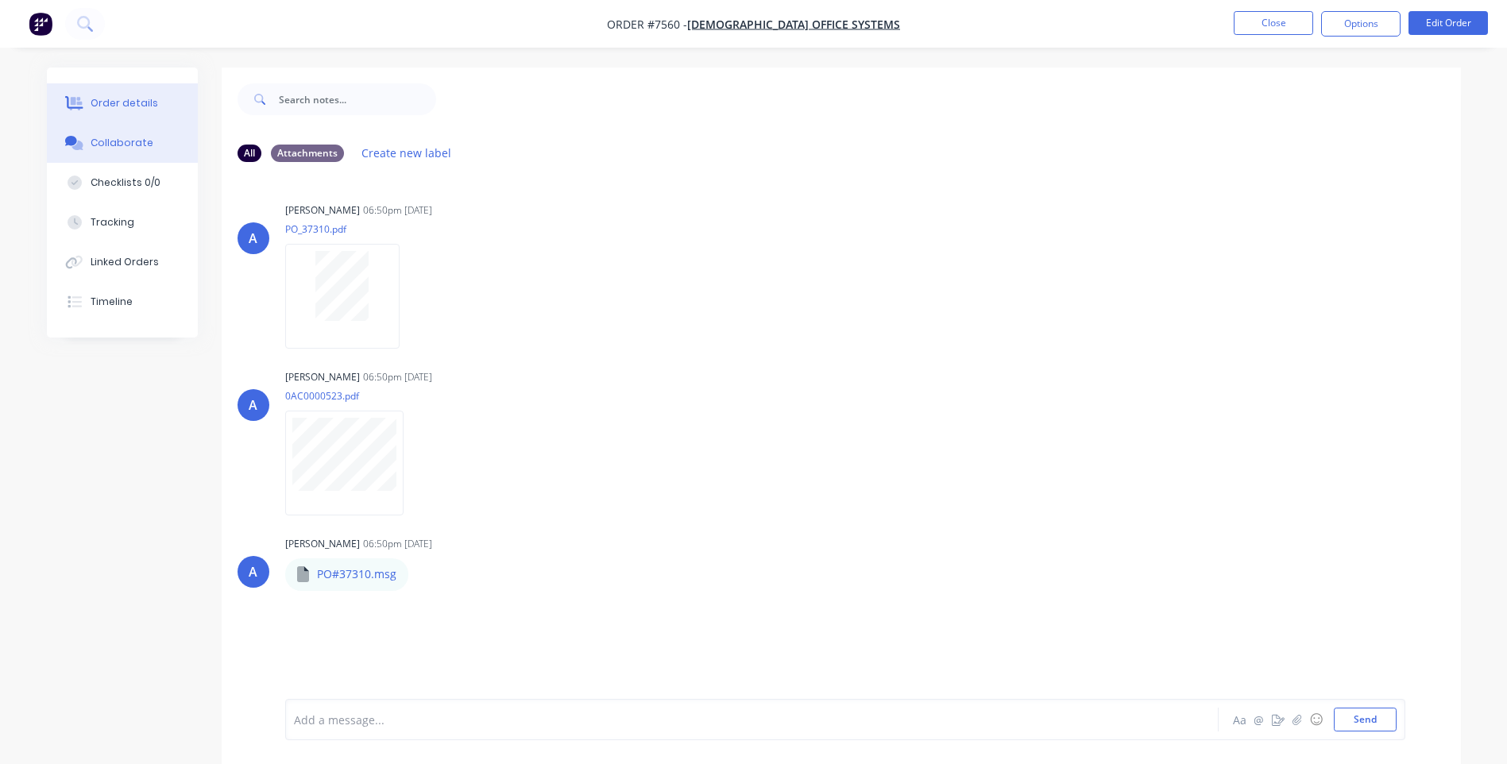
click at [137, 112] on button "Order details" at bounding box center [122, 103] width 151 height 40
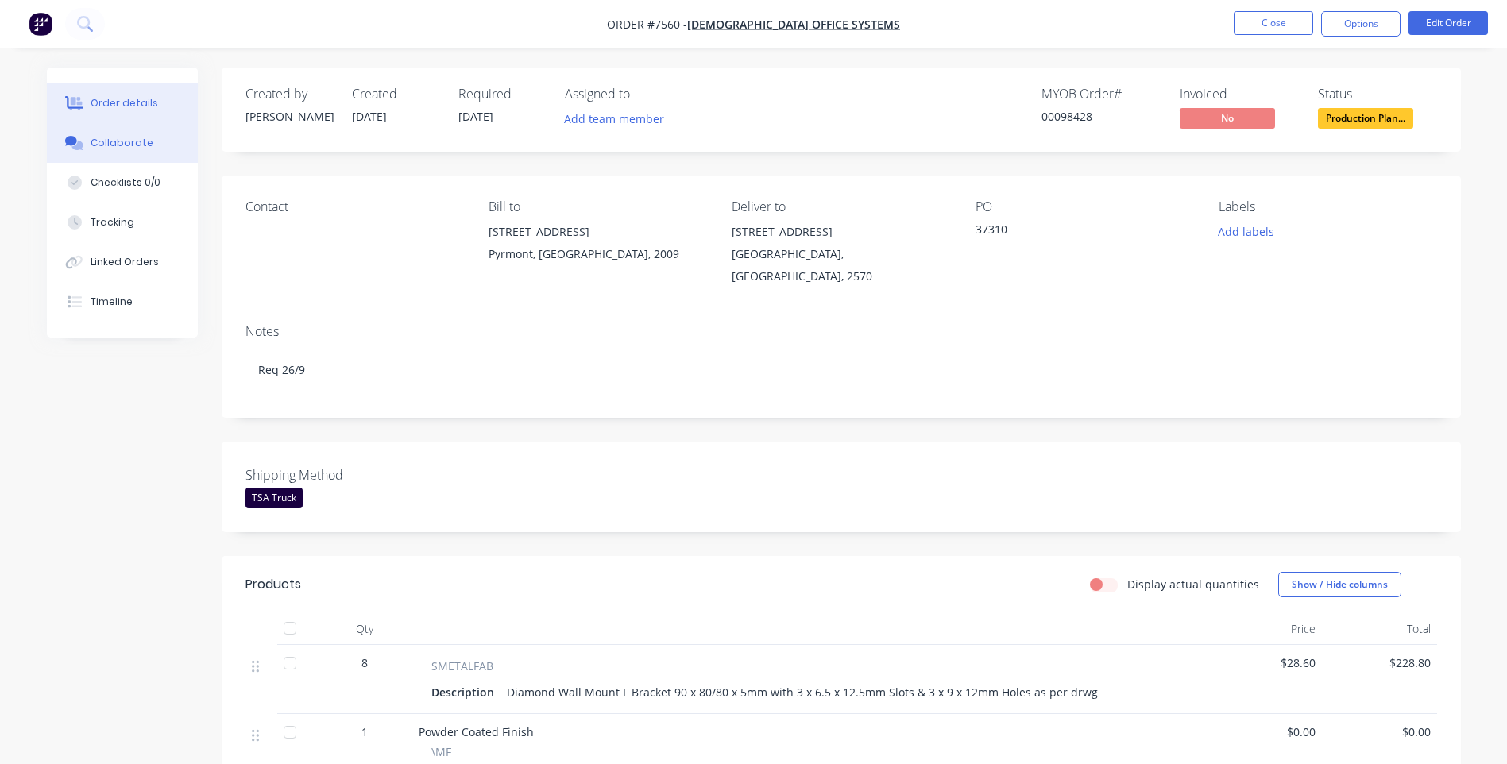
click at [168, 141] on button "Collaborate" at bounding box center [122, 143] width 151 height 40
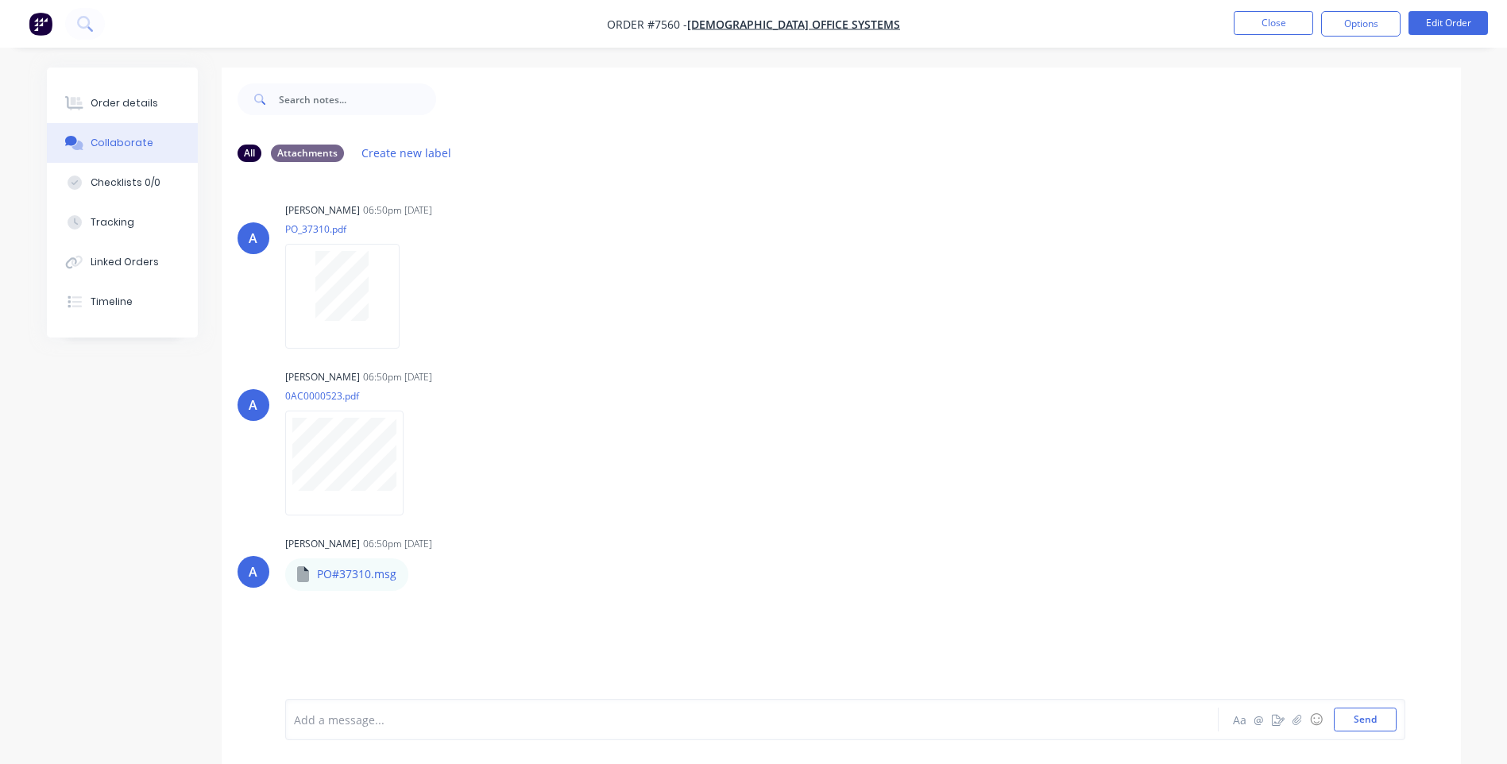
click at [1207, 14] on nav "Order #7560 - [DEMOGRAPHIC_DATA] Office Systems Close Options Edit Order" at bounding box center [753, 24] width 1507 height 48
click at [1246, 17] on button "Close" at bounding box center [1273, 23] width 79 height 24
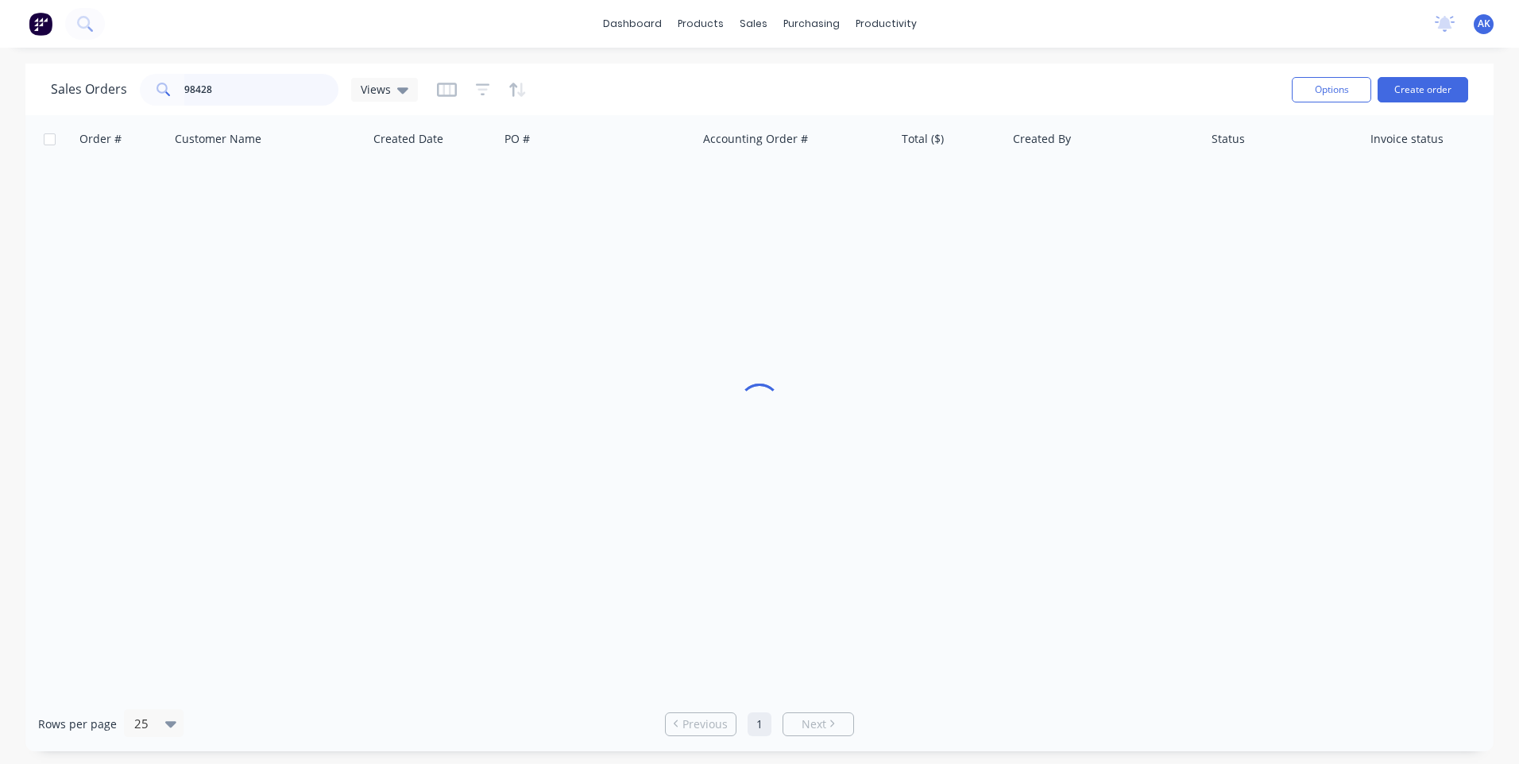
click at [313, 91] on input "98428" at bounding box center [261, 90] width 155 height 32
type input "98279"
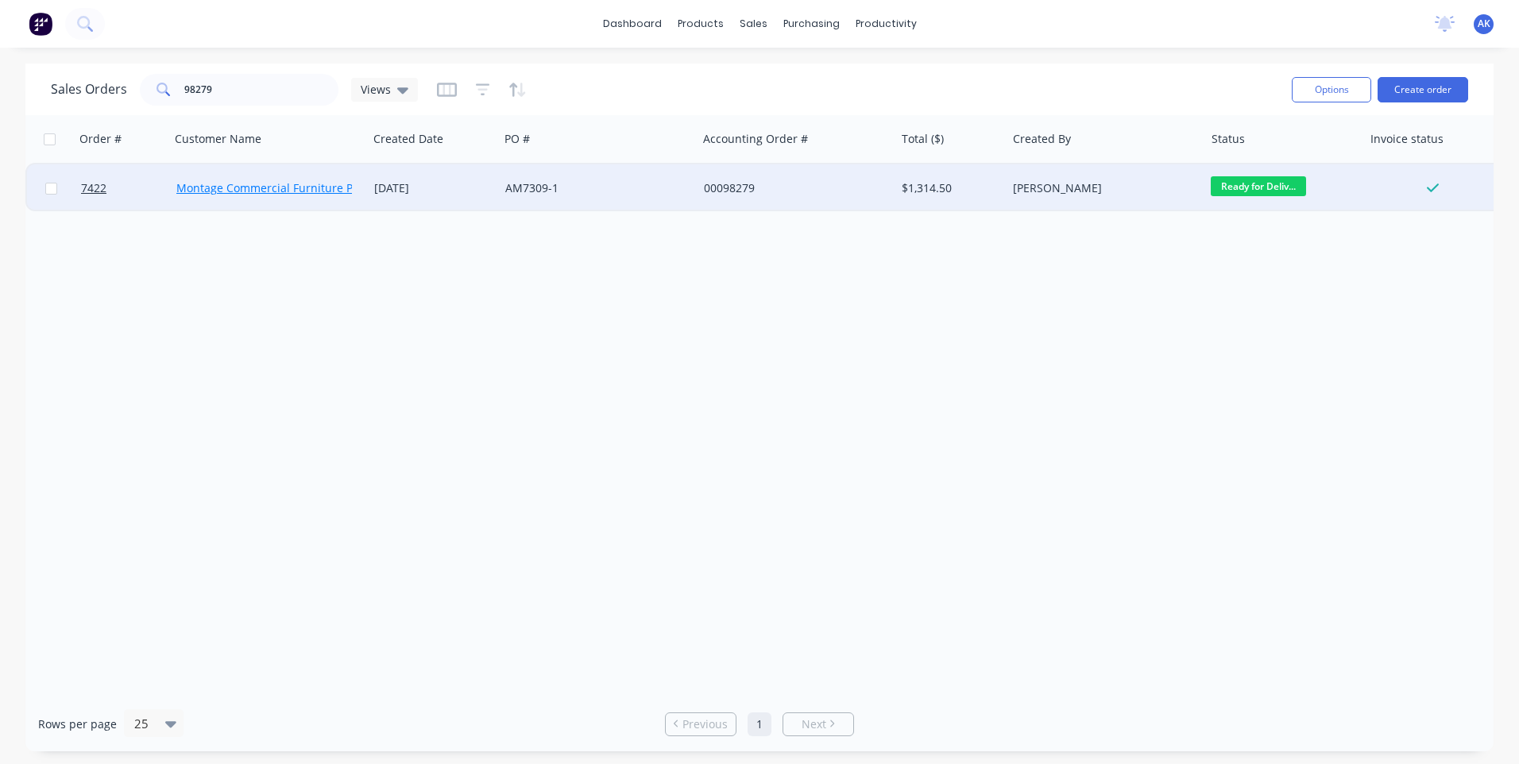
click at [272, 184] on link "Montage Commercial Furniture Pty Ltd" at bounding box center [279, 187] width 206 height 15
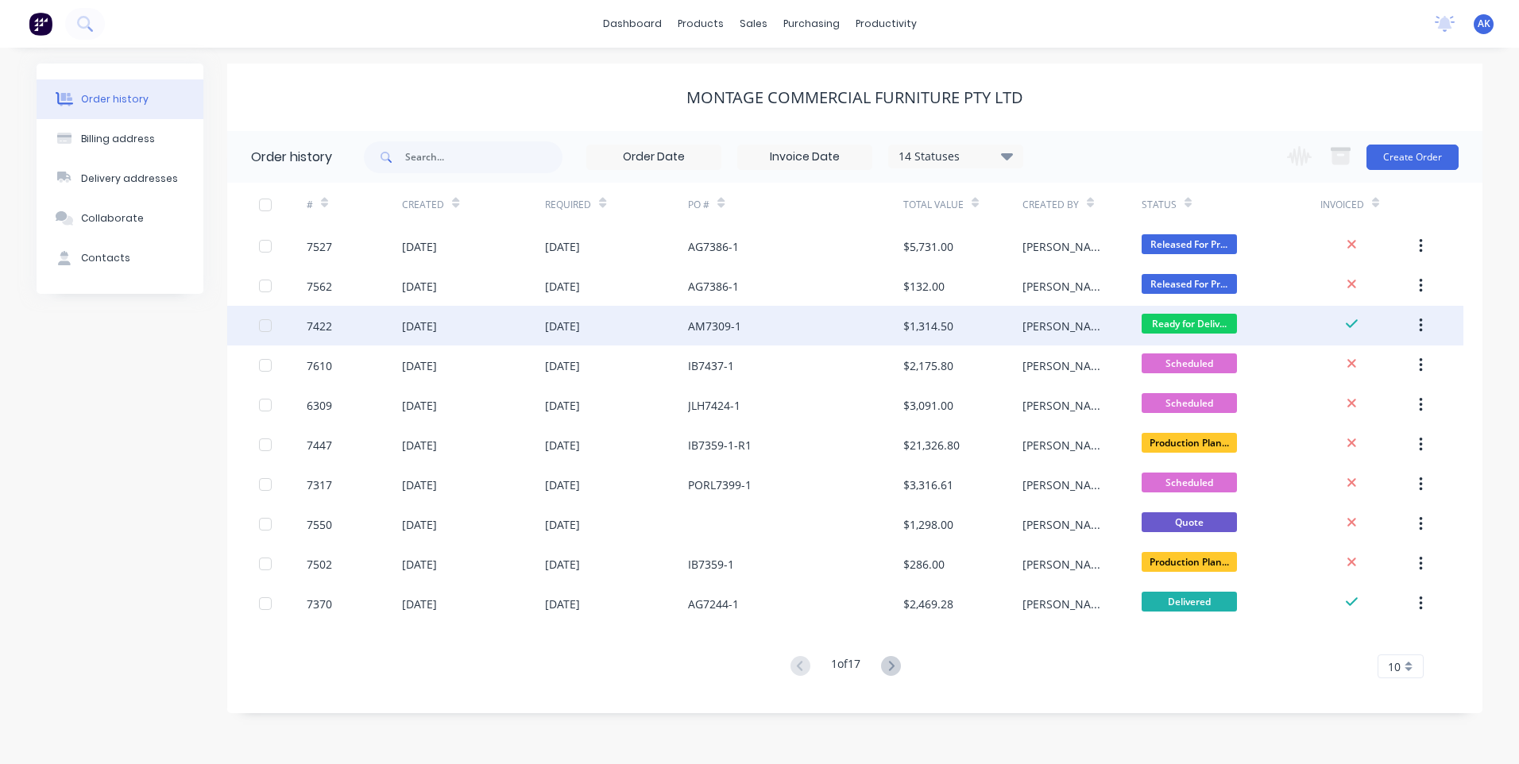
click at [427, 320] on div "[DATE]" at bounding box center [419, 326] width 35 height 17
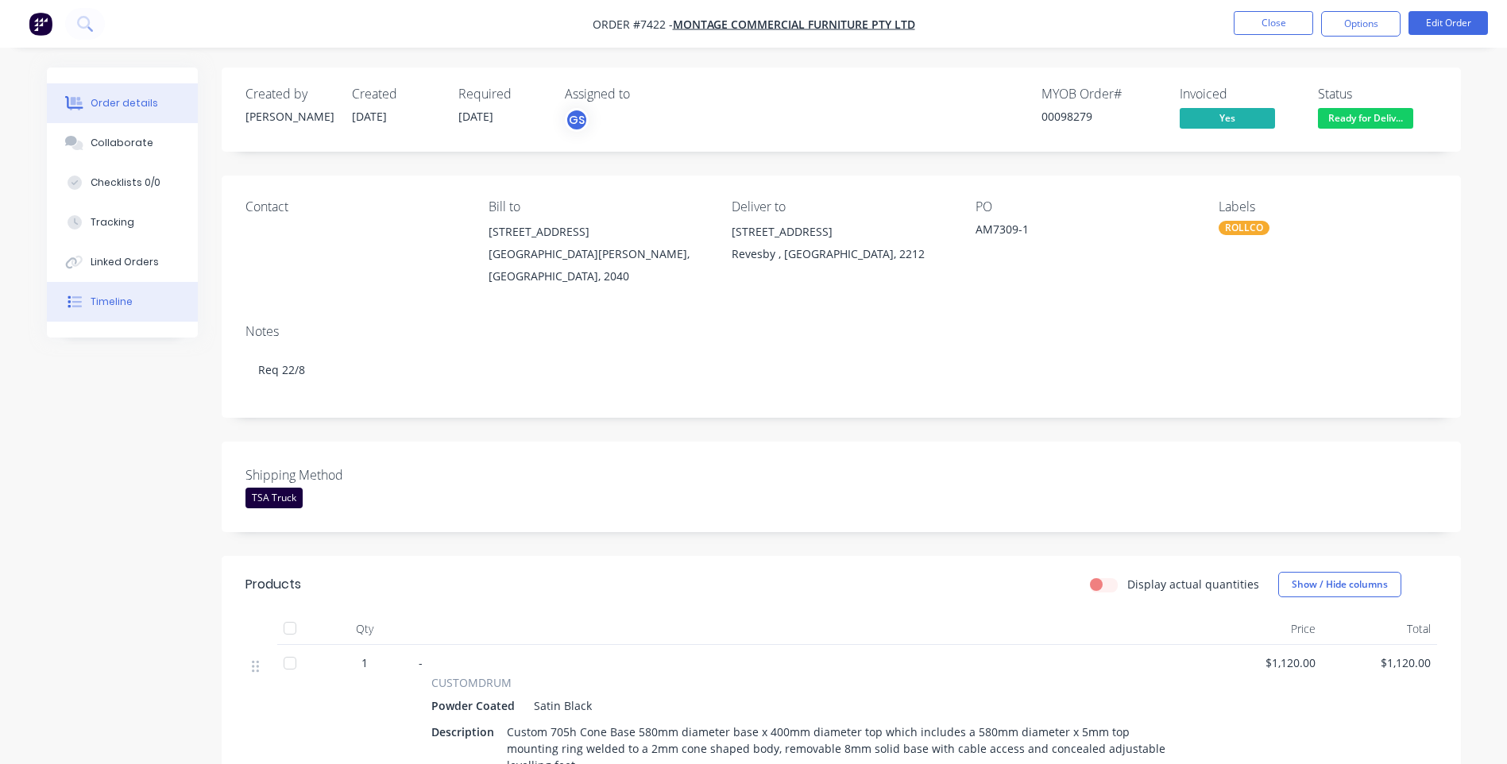
click at [113, 296] on div "Timeline" at bounding box center [112, 302] width 42 height 14
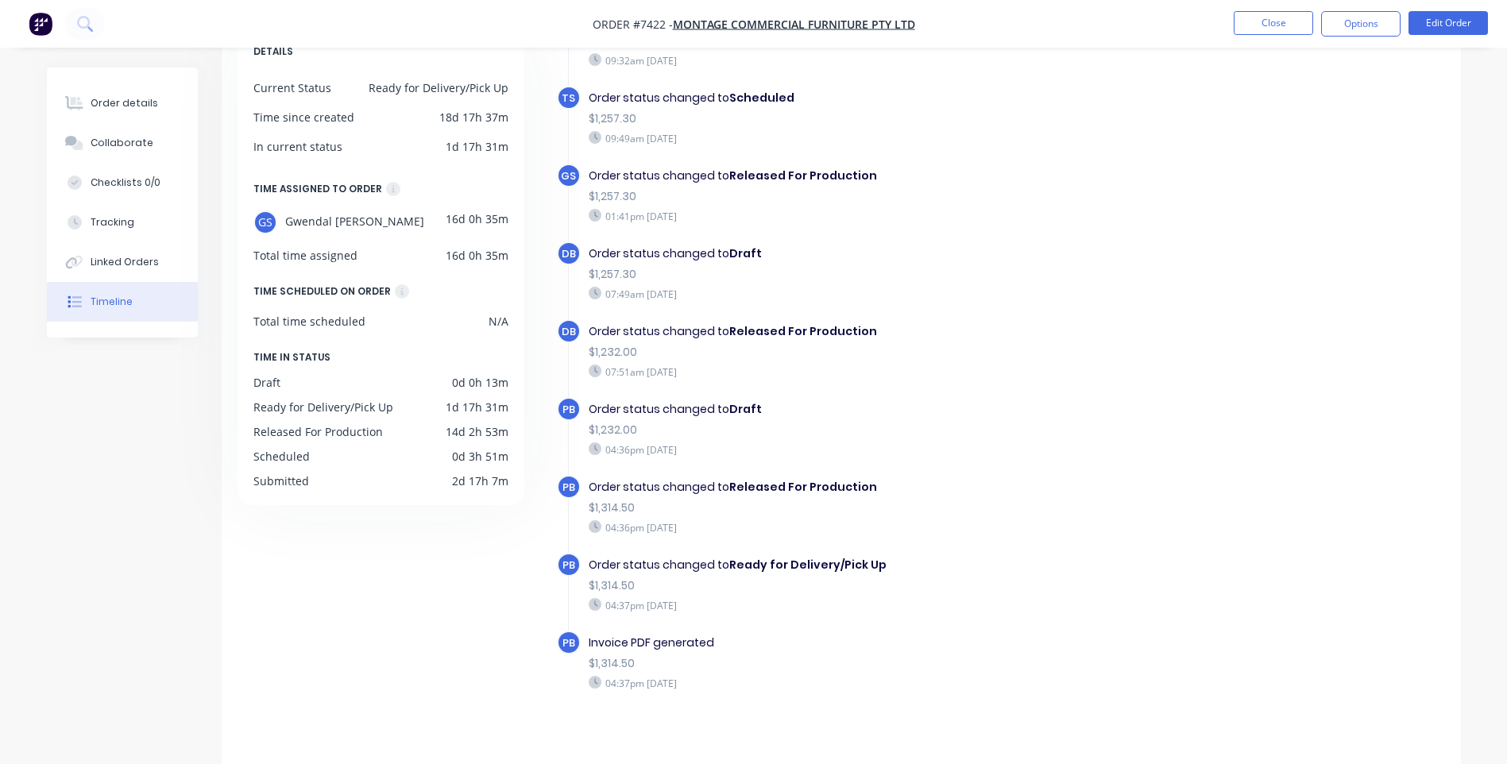
scroll to position [121, 0]
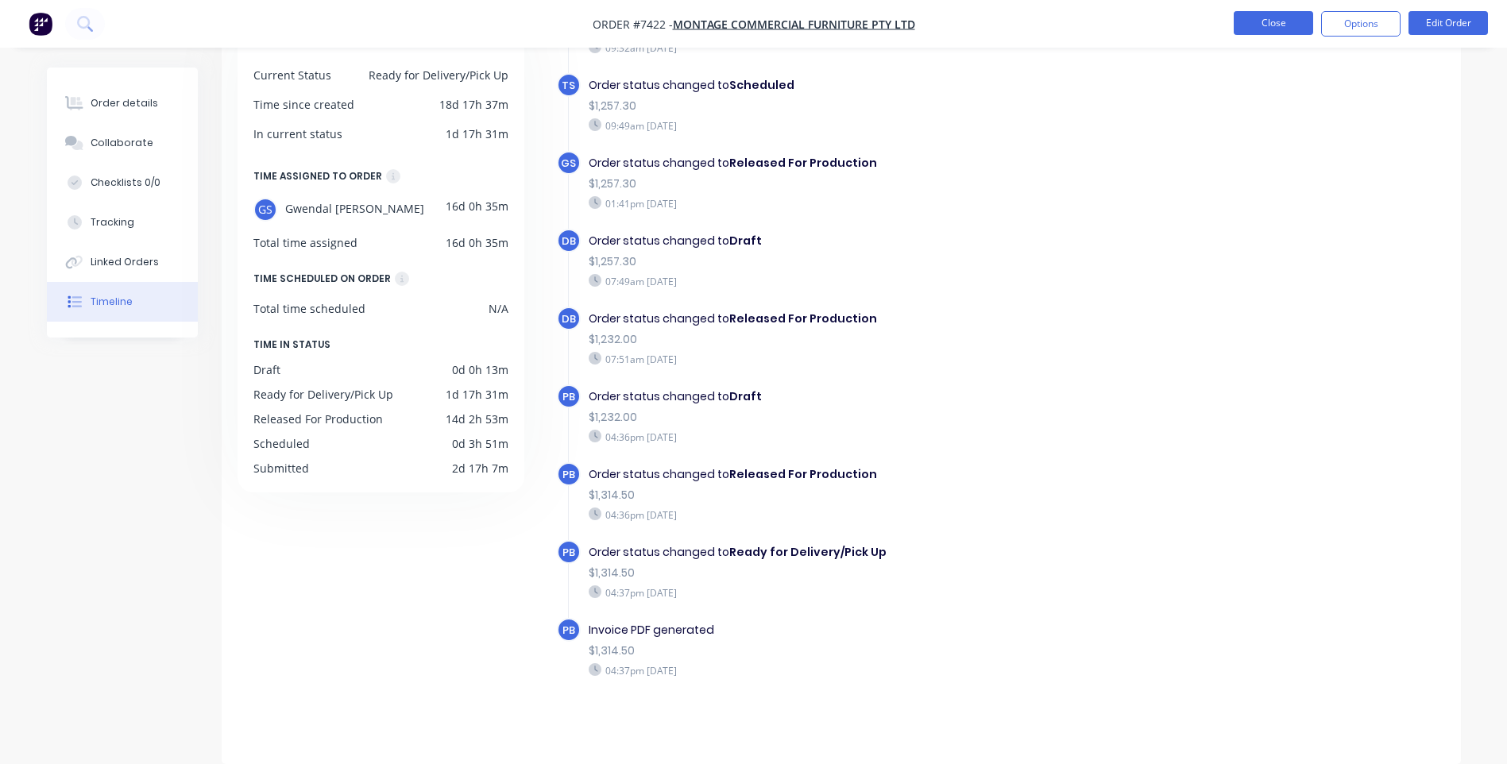
click at [1280, 22] on button "Close" at bounding box center [1273, 23] width 79 height 24
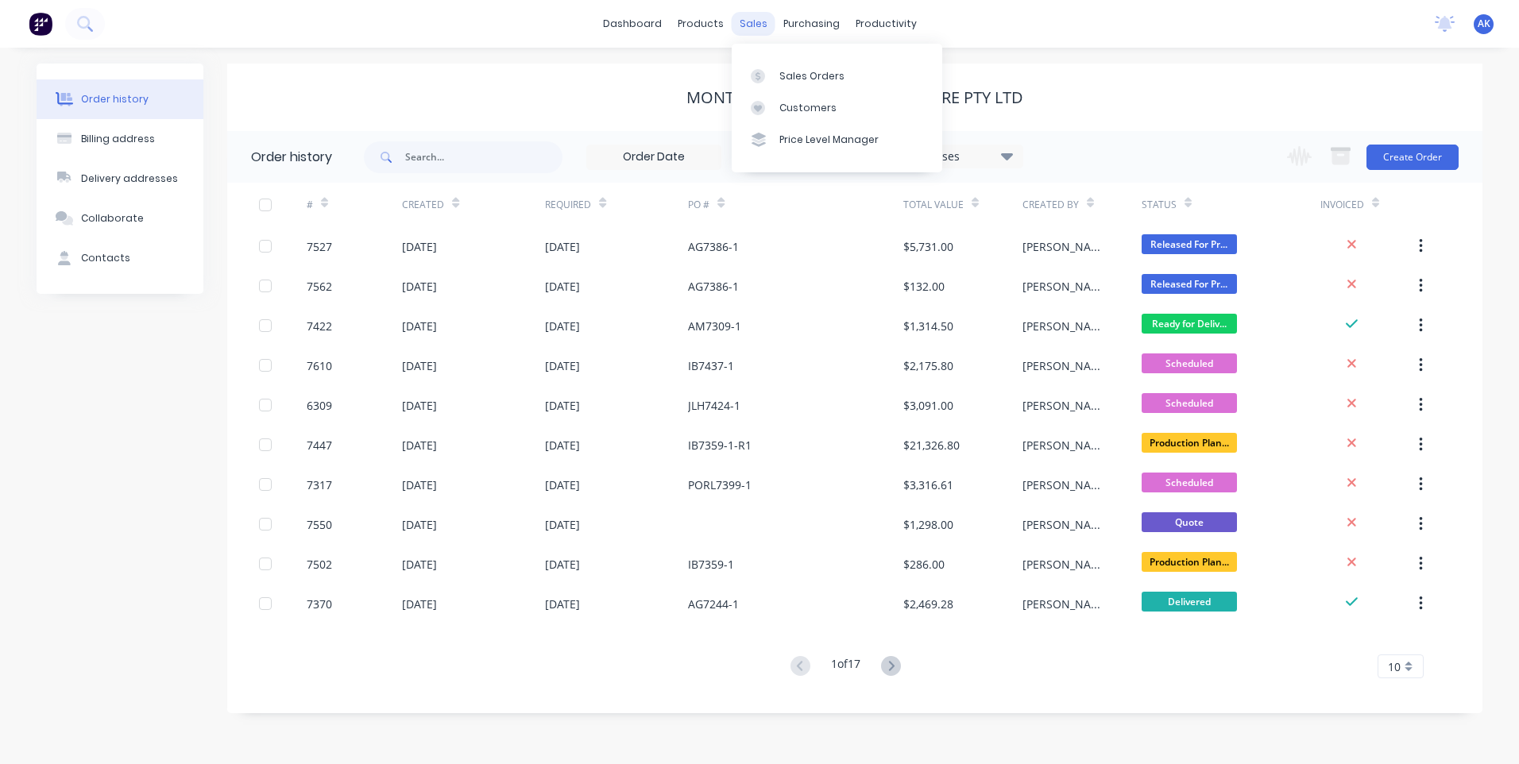
click at [749, 31] on div "sales" at bounding box center [754, 24] width 44 height 24
click at [772, 70] on div at bounding box center [763, 76] width 24 height 14
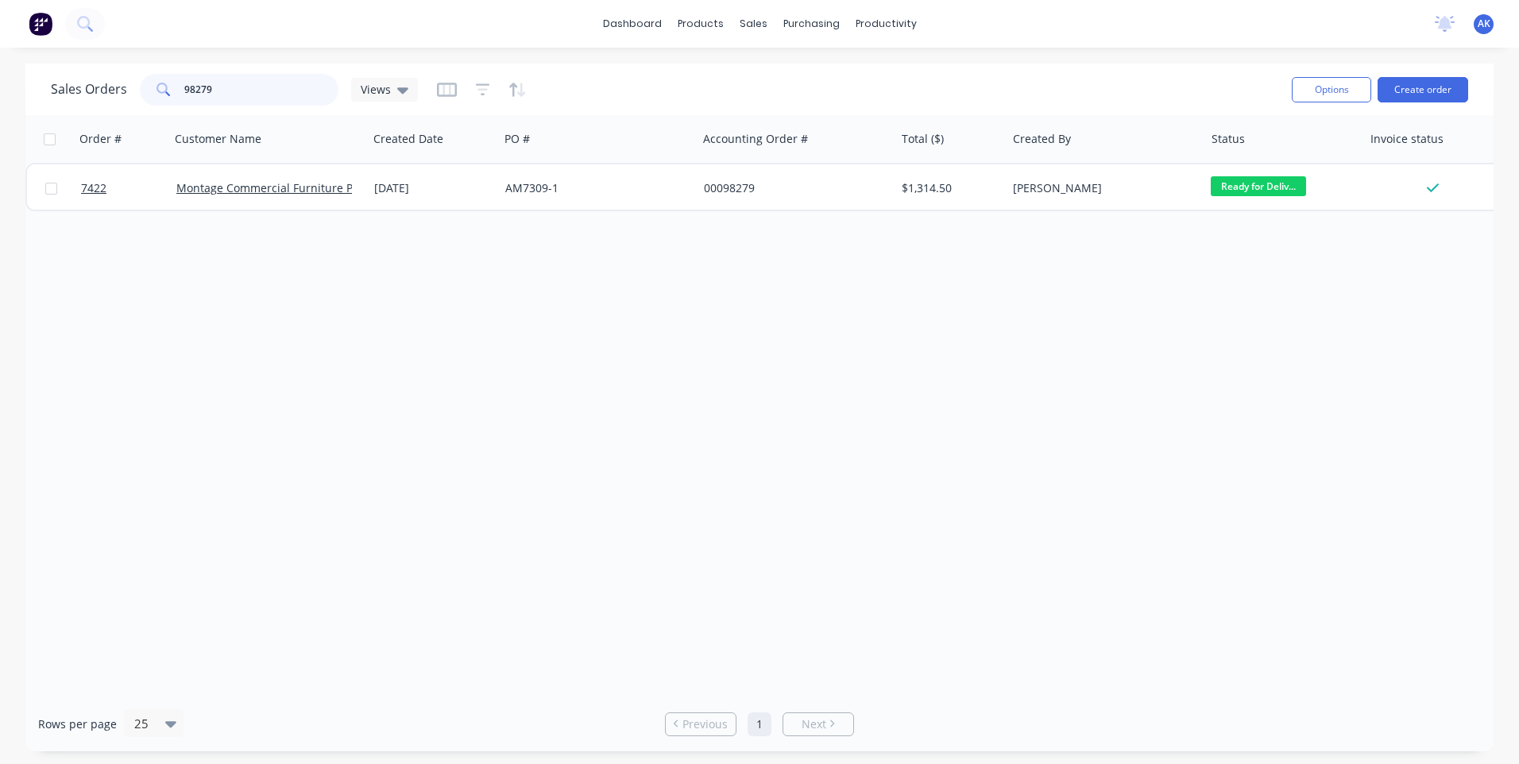
drag, startPoint x: 214, startPoint y: 90, endPoint x: 44, endPoint y: 125, distance: 173.6
click at [47, 123] on div "Sales Orders 98279 Views Options Create order Order # Customer Name Created Dat…" at bounding box center [759, 408] width 1468 height 688
